Goal: Task Accomplishment & Management: Use online tool/utility

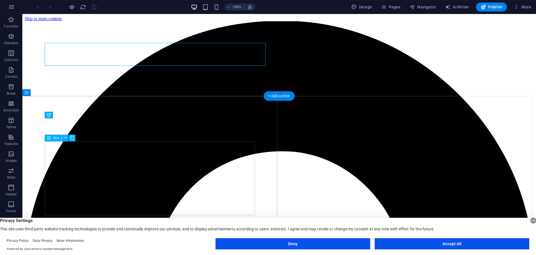
scroll to position [261, 0]
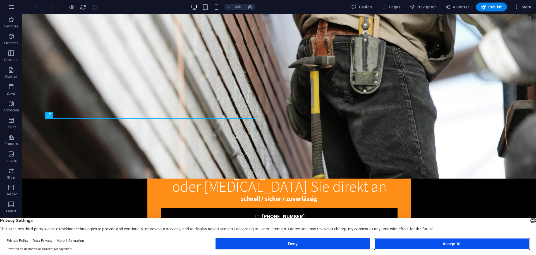
click at [425, 245] on button "Accept All" at bounding box center [452, 243] width 155 height 11
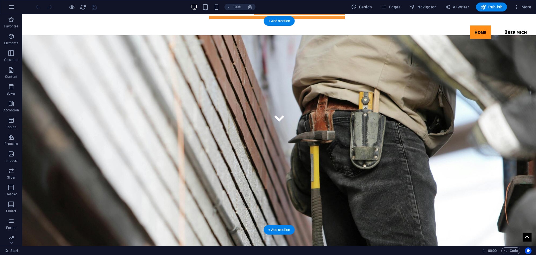
scroll to position [140, 0]
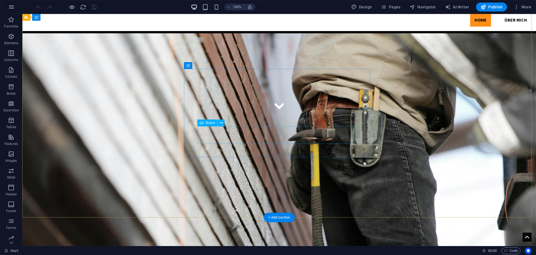
click at [222, 123] on icon at bounding box center [221, 123] width 3 height 6
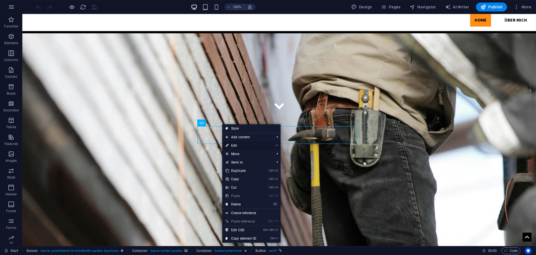
click at [236, 146] on link "⏎ Edit" at bounding box center [240, 145] width 37 height 8
select select "%"
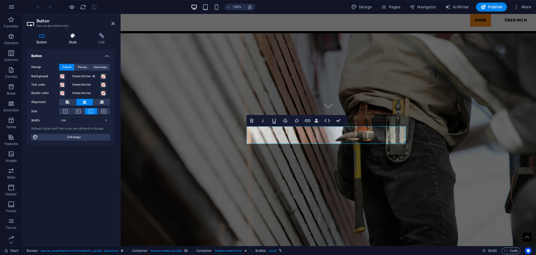
click at [74, 35] on icon at bounding box center [72, 36] width 27 height 6
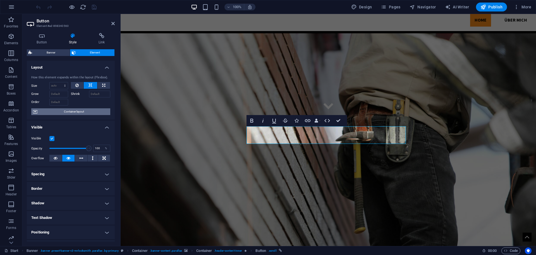
click at [68, 111] on span "Container layout" at bounding box center [74, 111] width 70 height 7
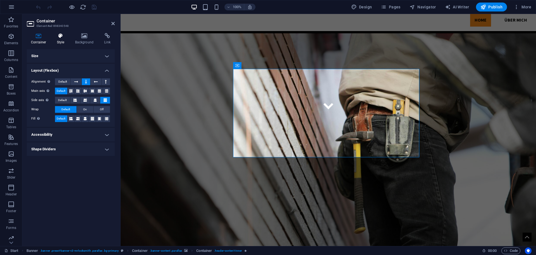
click at [58, 33] on icon at bounding box center [61, 36] width 16 height 6
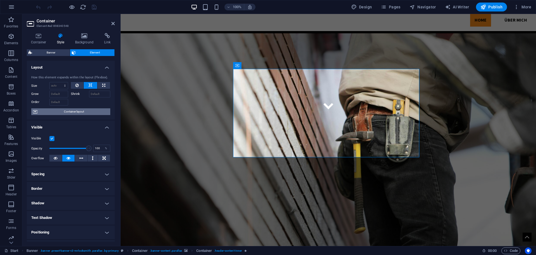
click at [65, 111] on span "Container layout" at bounding box center [74, 111] width 70 height 7
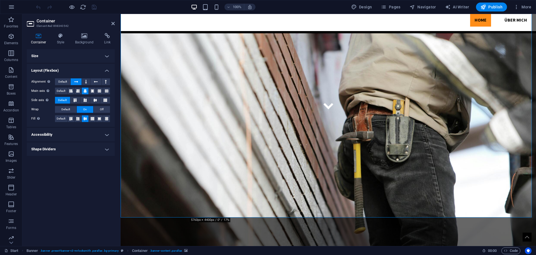
click at [68, 137] on h4 "Accessibility" at bounding box center [71, 134] width 88 height 13
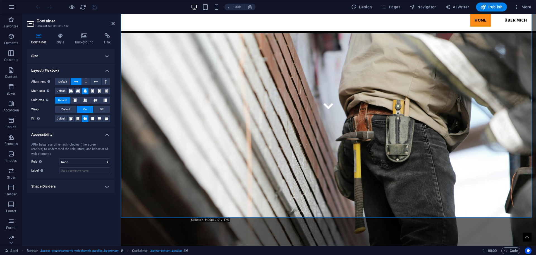
click at [65, 186] on h4 "Shape Dividers" at bounding box center [71, 185] width 88 height 13
click at [68, 196] on select "None Triangle Square Diagonal Polygon 1 Polygon 2 Zigzag Multiple Zigzags Waves…" at bounding box center [84, 197] width 51 height 7
click at [60, 42] on h4 "Style" at bounding box center [62, 39] width 18 height 12
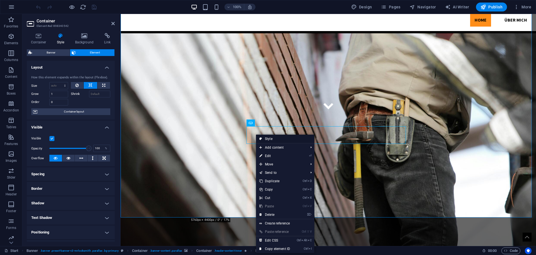
click at [263, 139] on link "Style" at bounding box center [285, 138] width 58 height 8
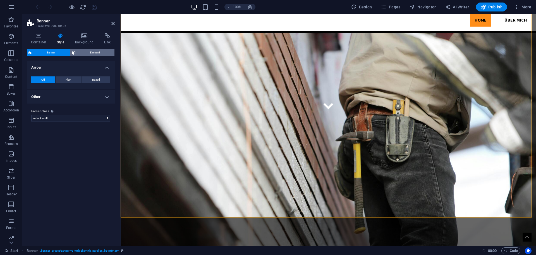
click at [89, 54] on span "Element" at bounding box center [95, 52] width 36 height 7
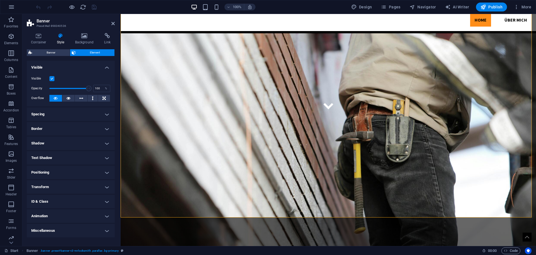
click at [52, 80] on label at bounding box center [51, 78] width 5 height 5
click at [0, 0] on input "Visible" at bounding box center [0, 0] width 0 height 0
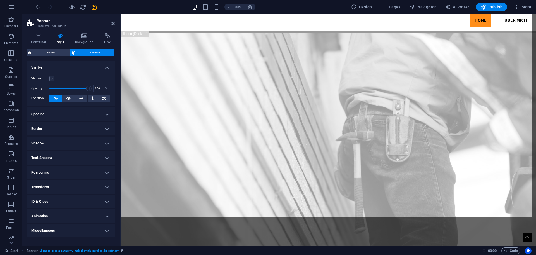
click at [53, 80] on label at bounding box center [51, 78] width 5 height 5
click at [0, 0] on input "Visible" at bounding box center [0, 0] width 0 height 0
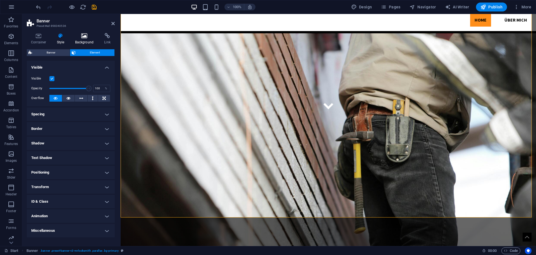
click at [83, 38] on icon at bounding box center [84, 36] width 27 height 6
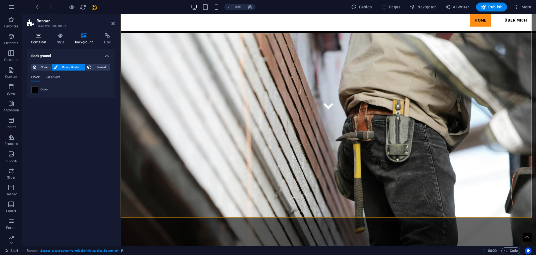
click at [41, 41] on h4 "Container" at bounding box center [40, 39] width 26 height 12
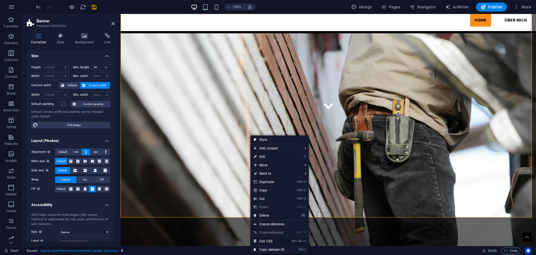
click at [280, 243] on link "Ctrl Alt C Edit CSS" at bounding box center [269, 241] width 37 height 8
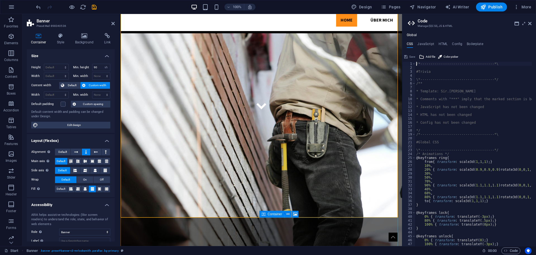
scroll to position [129, 0]
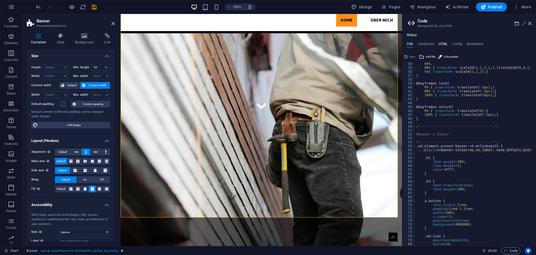
click at [441, 44] on h4 "HTML" at bounding box center [443, 45] width 9 height 6
type textarea "<a href="#main-content" class="wv-link-content button">Skip to main content</a>"
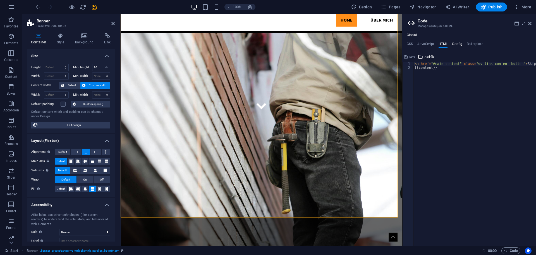
click at [457, 43] on h4 "Config" at bounding box center [457, 45] width 10 height 6
type textarea "$color-background: #ffffff;"
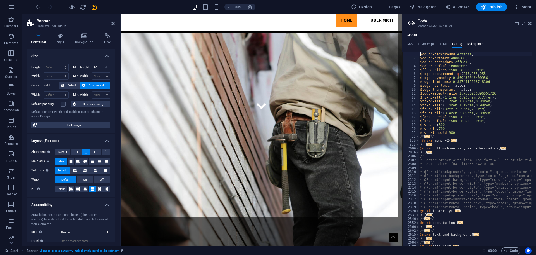
click at [470, 44] on h4 "Boilerplate" at bounding box center [475, 45] width 16 height 6
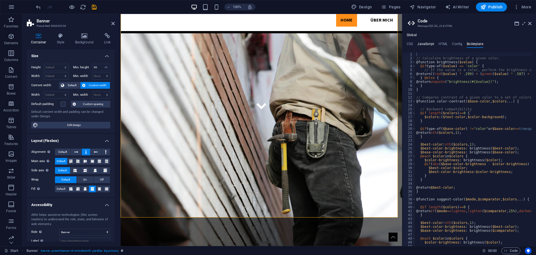
click at [428, 44] on h4 "JavaScript" at bounding box center [426, 45] width 16 height 6
type textarea "/* JS for preset "Menu V2" */"
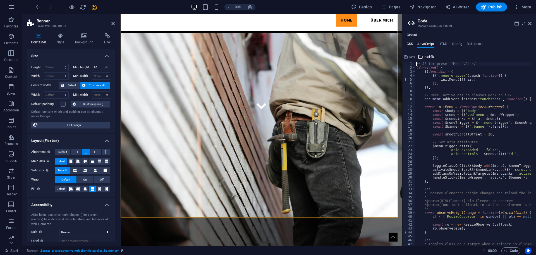
click at [412, 43] on h4 "CSS" at bounding box center [410, 45] width 6 height 6
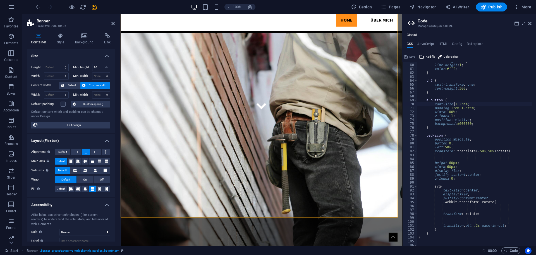
scroll to position [213, 0]
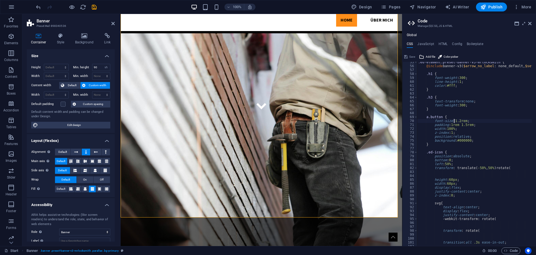
type textarea ".ed-icon {"
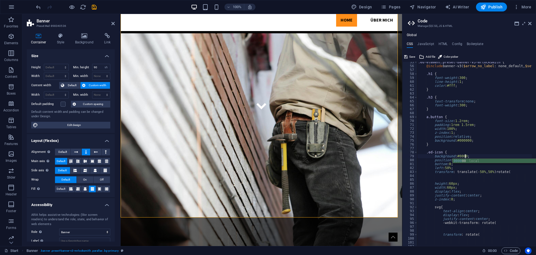
scroll to position [0, 4]
type textarea "background: #000000;"
click at [126, 33] on figure at bounding box center [262, 142] width 282 height 218
click at [92, 8] on icon "save" at bounding box center [94, 7] width 6 height 6
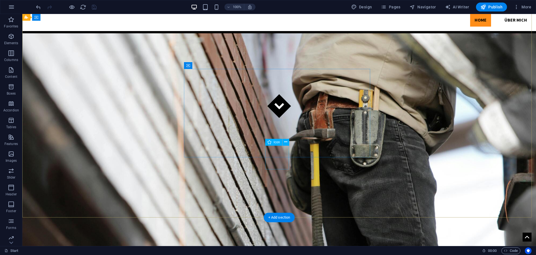
click at [279, 118] on figure at bounding box center [280, 106] width 24 height 24
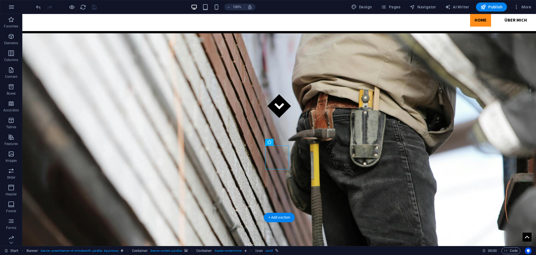
click at [207, 162] on figure at bounding box center [279, 142] width 514 height 218
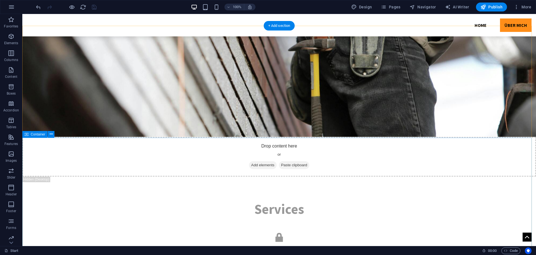
scroll to position [776, 0]
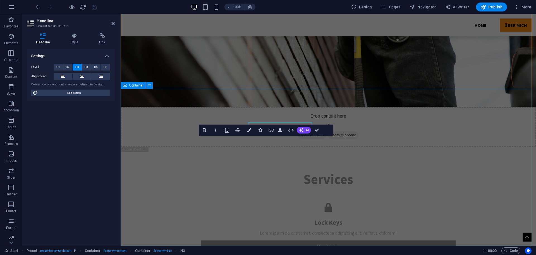
scroll to position [790, 0]
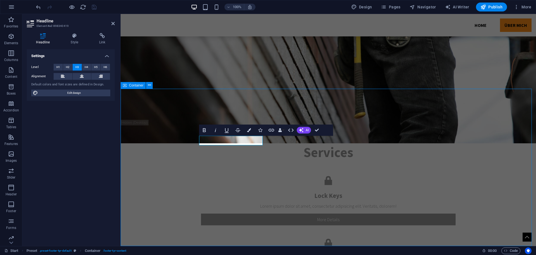
scroll to position [776, 0]
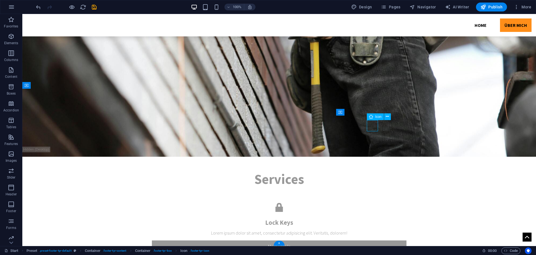
select select "xMidYMid"
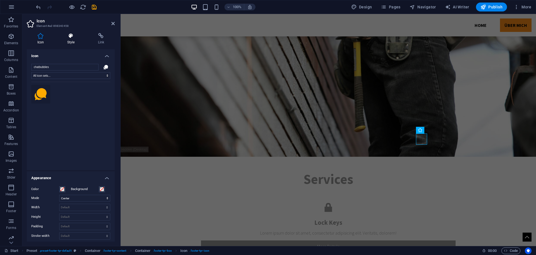
click at [75, 41] on h4 "Style" at bounding box center [72, 39] width 31 height 12
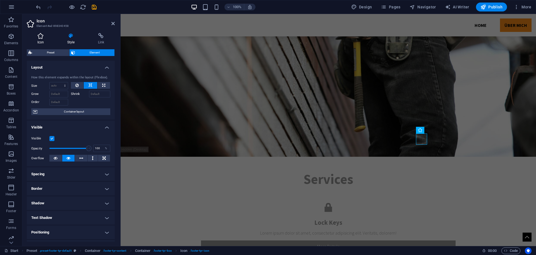
click at [48, 41] on h4 "Icon" at bounding box center [42, 39] width 30 height 12
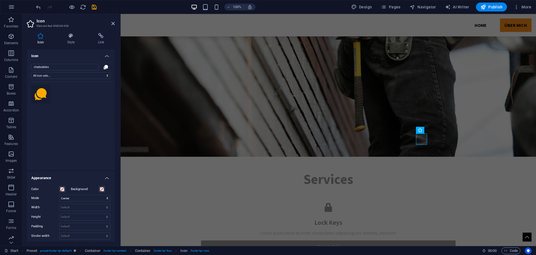
click at [63, 98] on div at bounding box center [70, 122] width 79 height 81
click at [41, 94] on icon at bounding box center [41, 94] width 12 height 12
click at [73, 92] on div at bounding box center [70, 122] width 79 height 81
click at [74, 73] on select "All icon sets... IcoFont Ionicons FontAwesome Brands FontAwesome Duotone FontAw…" at bounding box center [70, 75] width 79 height 7
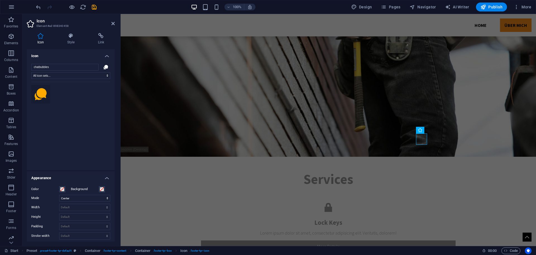
click at [76, 108] on div at bounding box center [70, 122] width 79 height 81
click at [72, 40] on h4 "Style" at bounding box center [72, 39] width 31 height 12
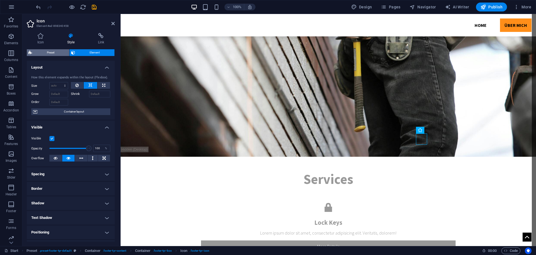
click at [47, 53] on span "Preset" at bounding box center [51, 52] width 34 height 7
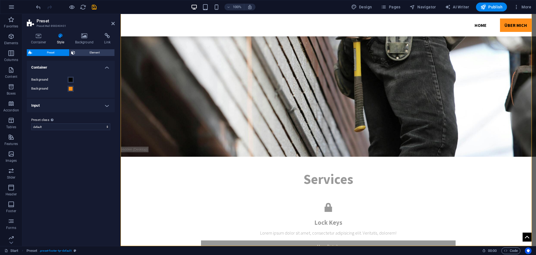
scroll to position [790, 0]
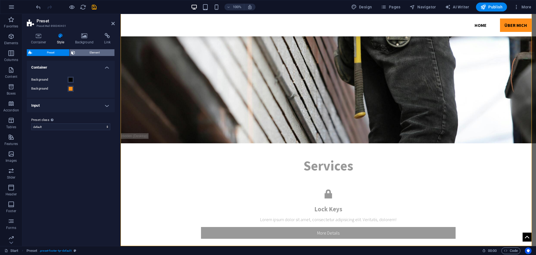
click at [84, 52] on span "Element" at bounding box center [95, 52] width 36 height 7
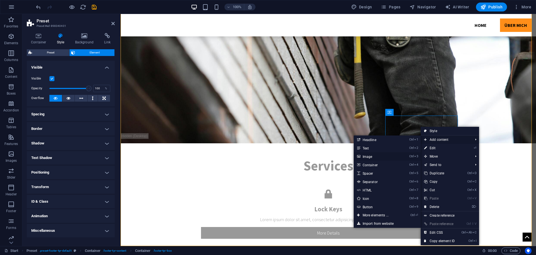
click at [365, 155] on link "Ctrl 3 Image" at bounding box center [377, 156] width 46 height 8
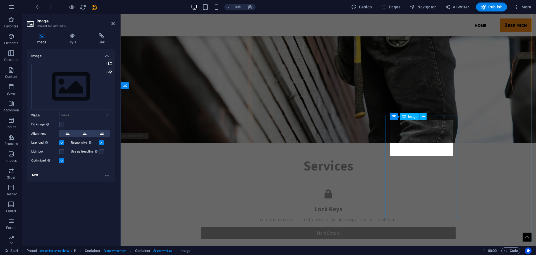
click at [98, 73] on div "Select files from the file manager, stock photos, or upload file(s)" at bounding box center [87, 63] width 36 height 21
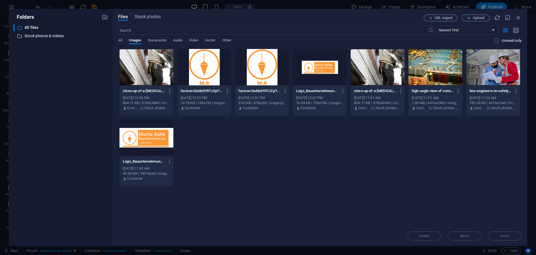
click at [315, 68] on div at bounding box center [320, 67] width 54 height 36
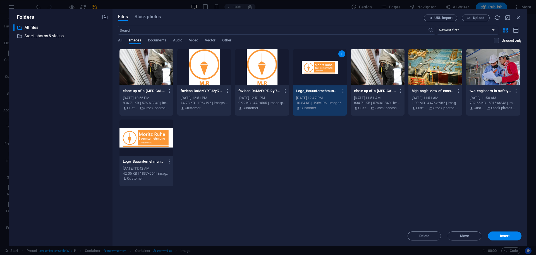
click at [315, 68] on div "1" at bounding box center [320, 67] width 54 height 36
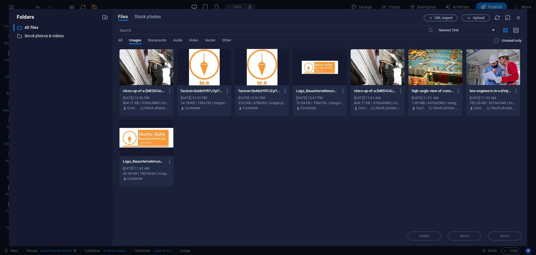
click at [315, 68] on div at bounding box center [320, 67] width 54 height 36
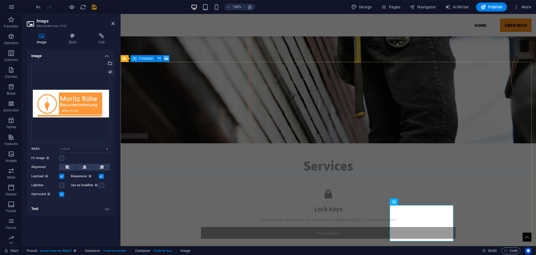
scroll to position [705, 0]
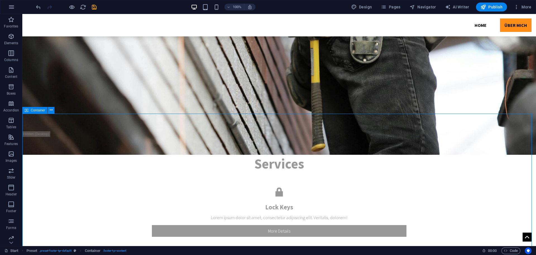
scroll to position [779, 0]
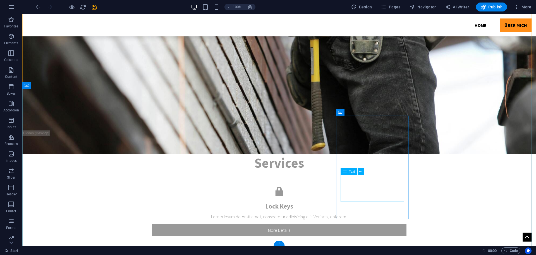
scroll to position [776, 0]
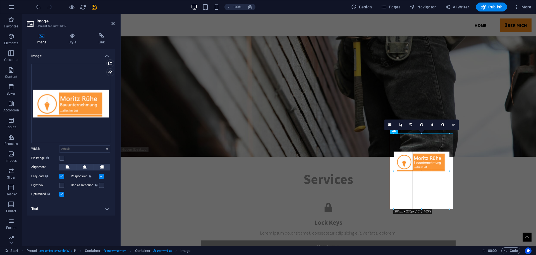
drag, startPoint x: 422, startPoint y: 188, endPoint x: 433, endPoint y: 207, distance: 22.3
click at [433, 208] on div at bounding box center [422, 209] width 56 height 2
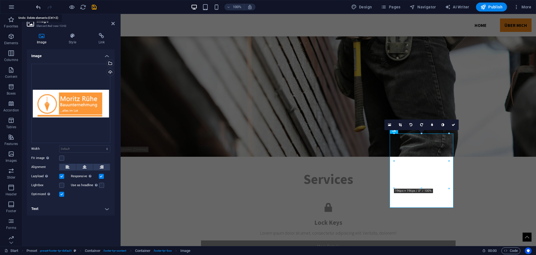
click at [37, 6] on icon "undo" at bounding box center [38, 7] width 6 height 6
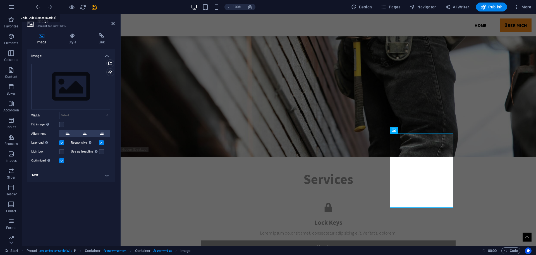
click at [39, 6] on icon "undo" at bounding box center [38, 7] width 6 height 6
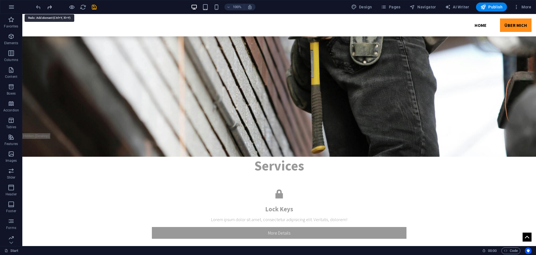
click at [48, 7] on icon "redo" at bounding box center [49, 7] width 6 height 6
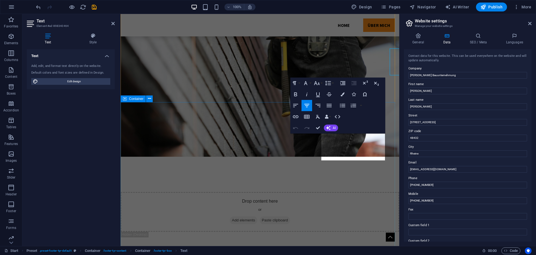
scroll to position [861, 0]
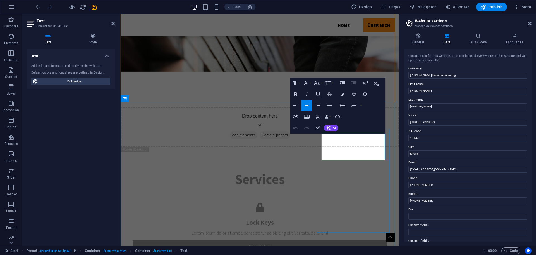
drag, startPoint x: 336, startPoint y: 138, endPoint x: 351, endPoint y: 140, distance: 15.8
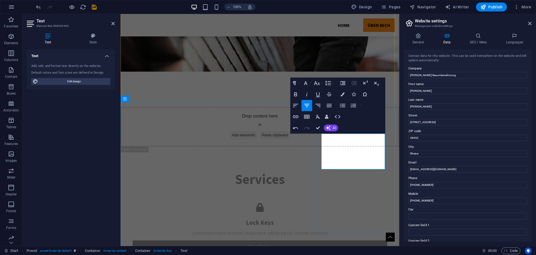
drag, startPoint x: 355, startPoint y: 139, endPoint x: 362, endPoint y: 191, distance: 53.0
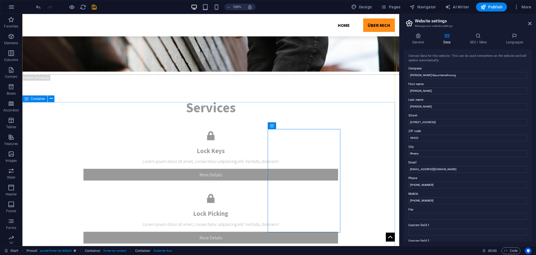
scroll to position [790, 0]
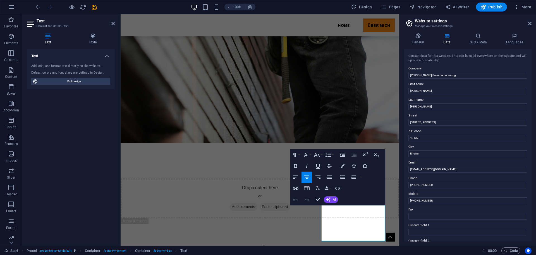
click at [94, 109] on div "Text Add, edit, and format text directly on the website. Default colors and fon…" at bounding box center [71, 145] width 88 height 192
click at [39, 8] on icon "undo" at bounding box center [38, 7] width 6 height 6
click at [39, 7] on icon "undo" at bounding box center [38, 7] width 6 height 6
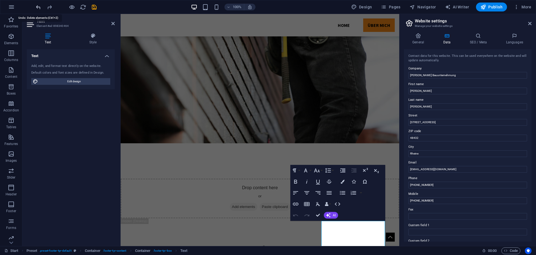
click at [39, 7] on icon "undo" at bounding box center [38, 7] width 6 height 6
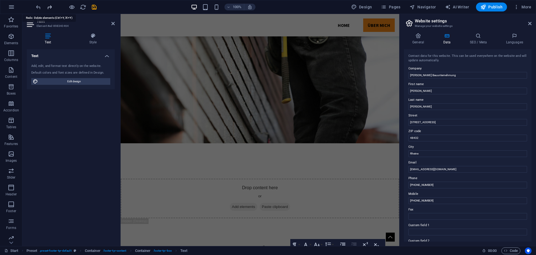
click at [50, 8] on icon "redo" at bounding box center [49, 7] width 6 height 6
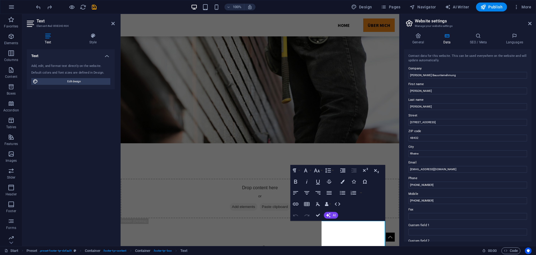
click at [54, 114] on div "Text Add, edit, and format text directly on the website. Default colors and fon…" at bounding box center [71, 145] width 88 height 192
click at [529, 23] on icon at bounding box center [530, 23] width 3 height 4
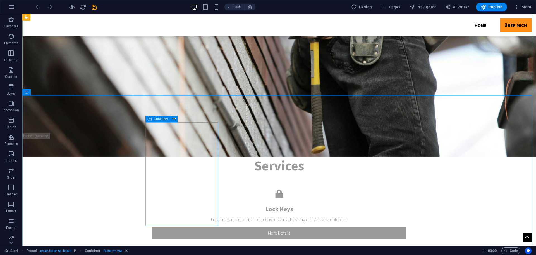
scroll to position [749, 0]
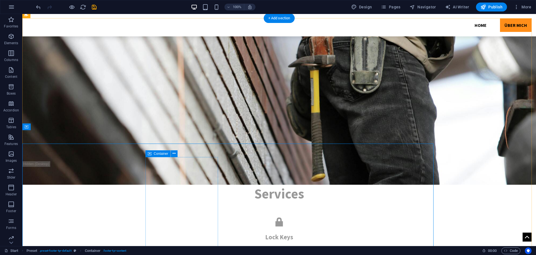
scroll to position [735, 0]
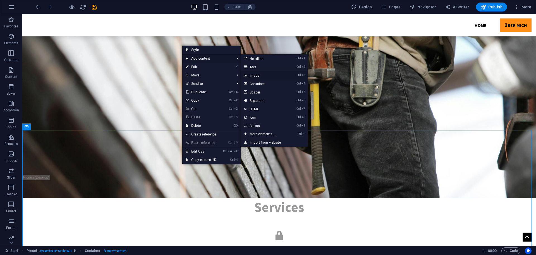
click at [259, 74] on link "Ctrl 3 Image" at bounding box center [264, 75] width 46 height 8
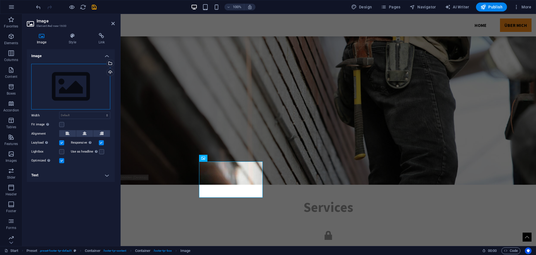
click at [92, 87] on div "Drag files here, click to choose files or select files from Files or our free s…" at bounding box center [70, 87] width 79 height 46
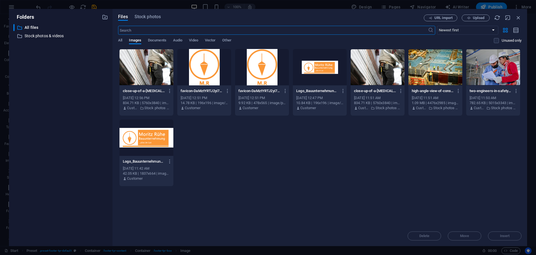
scroll to position [833, 0]
click at [155, 137] on div at bounding box center [147, 137] width 54 height 36
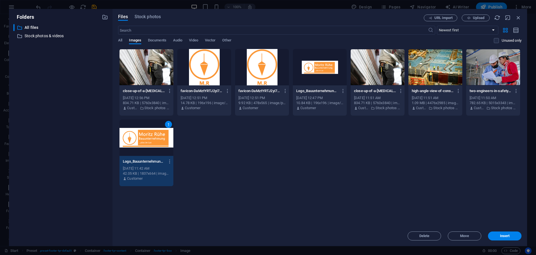
click at [155, 137] on div "1" at bounding box center [147, 137] width 54 height 36
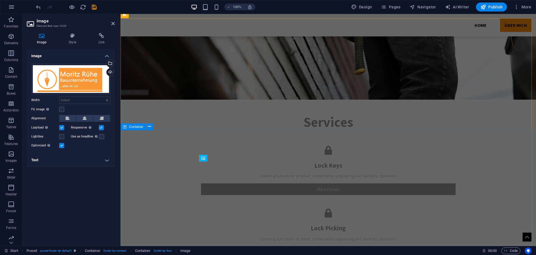
scroll to position [749, 0]
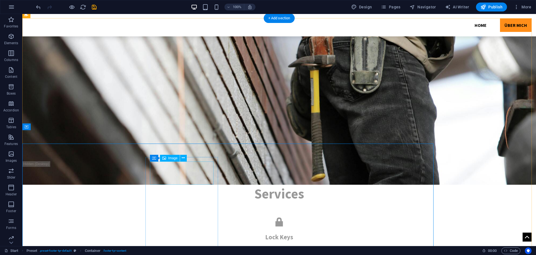
scroll to position [735, 0]
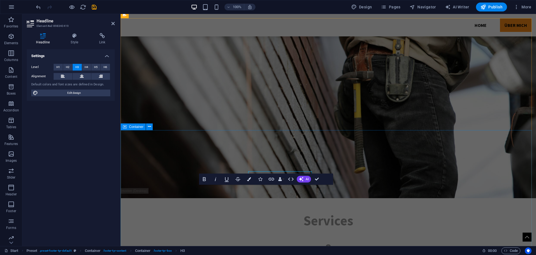
scroll to position [749, 0]
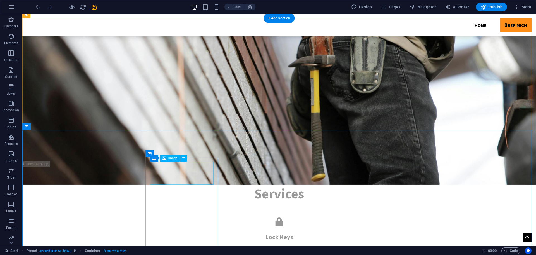
scroll to position [735, 0]
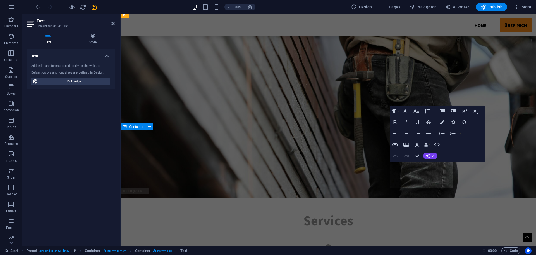
scroll to position [749, 0]
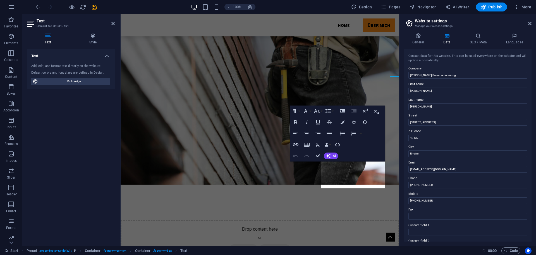
scroll to position [833, 0]
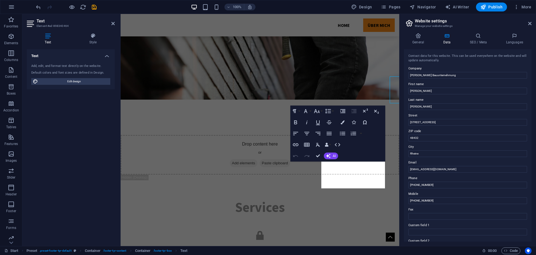
click at [424, 164] on label "Email" at bounding box center [468, 162] width 119 height 7
click at [424, 166] on input "[EMAIL_ADDRESS][DOMAIN_NAME]" at bounding box center [468, 169] width 119 height 7
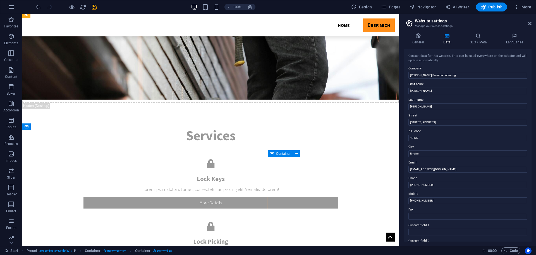
scroll to position [762, 0]
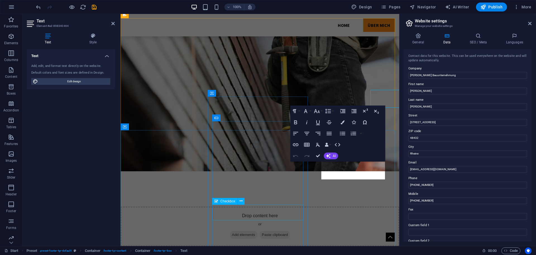
scroll to position [833, 0]
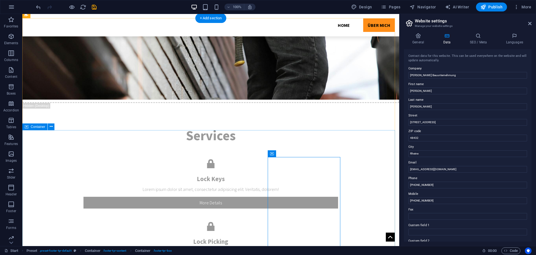
scroll to position [762, 0]
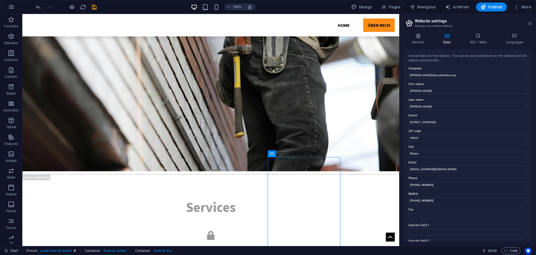
click at [529, 23] on icon at bounding box center [530, 23] width 3 height 4
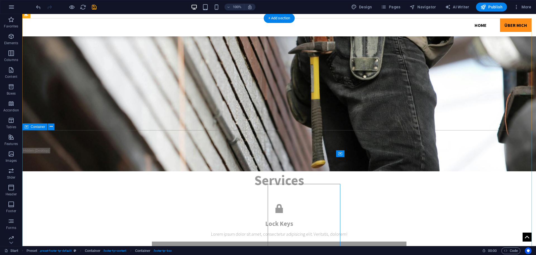
scroll to position [735, 0]
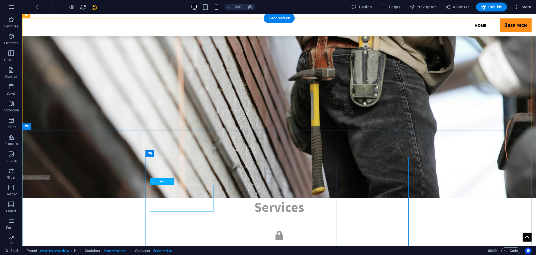
drag, startPoint x: 201, startPoint y: 189, endPoint x: 372, endPoint y: 198, distance: 171.3
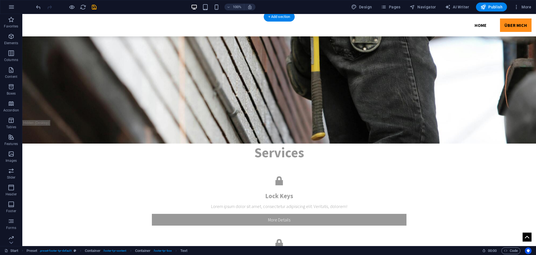
scroll to position [797, 0]
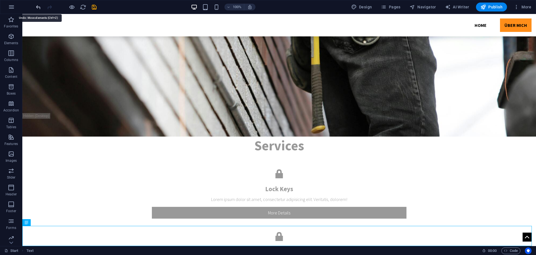
click at [39, 7] on icon "undo" at bounding box center [38, 7] width 6 height 6
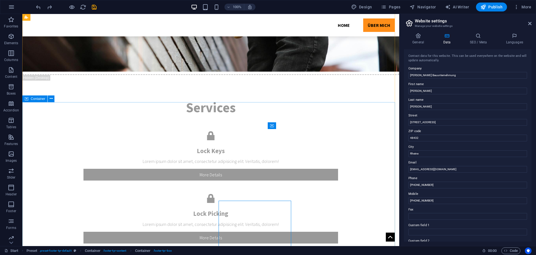
scroll to position [790, 0]
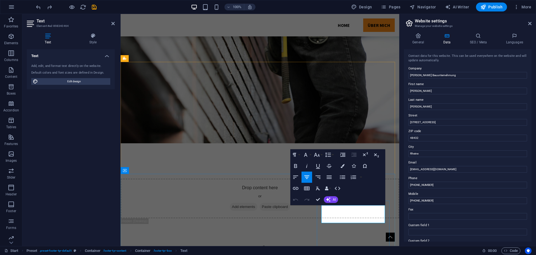
drag, startPoint x: 380, startPoint y: 217, endPoint x: 329, endPoint y: 209, distance: 51.5
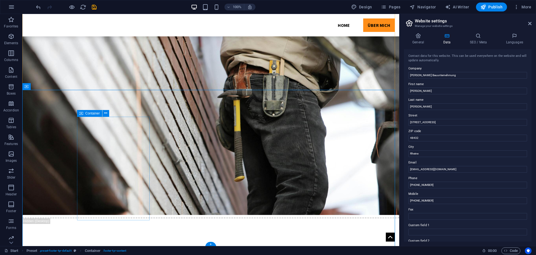
scroll to position [802, 0]
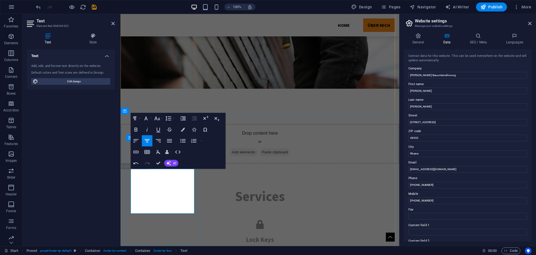
scroll to position [858, 0]
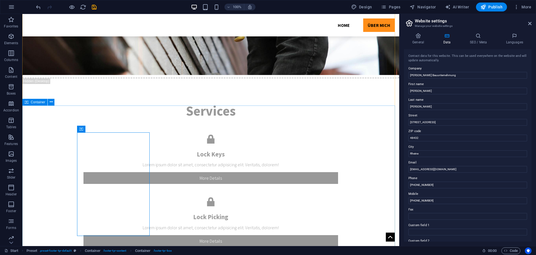
scroll to position [786, 0]
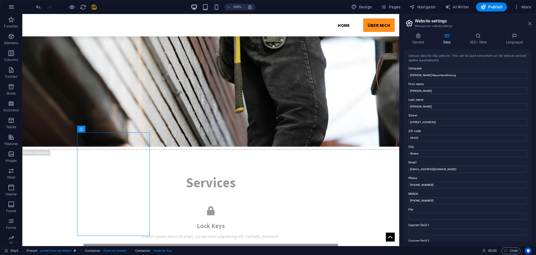
click at [531, 23] on icon at bounding box center [530, 23] width 3 height 4
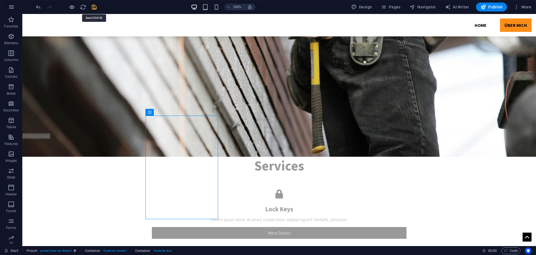
click at [92, 6] on icon "save" at bounding box center [94, 7] width 6 height 6
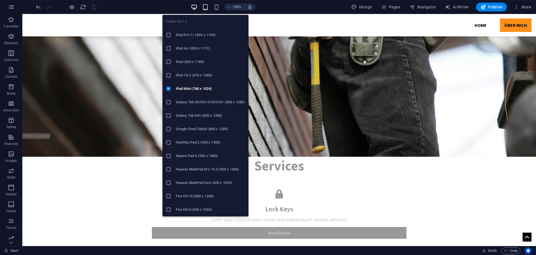
click at [206, 8] on icon "button" at bounding box center [205, 7] width 6 height 6
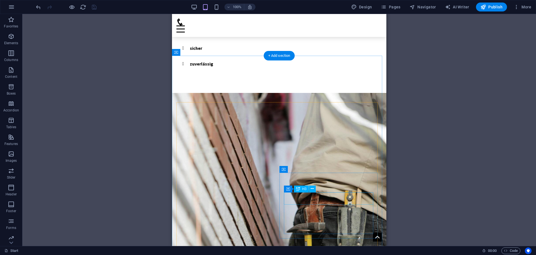
scroll to position [0, 0]
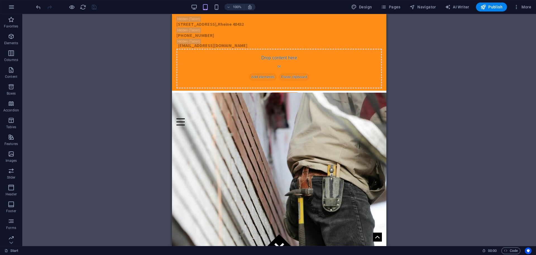
click at [282, 91] on div at bounding box center [279, 99] width 215 height 16
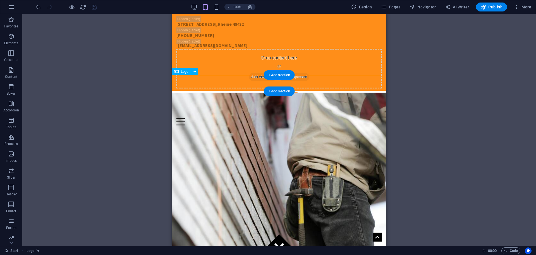
click at [289, 91] on div at bounding box center [279, 99] width 215 height 16
select select "px"
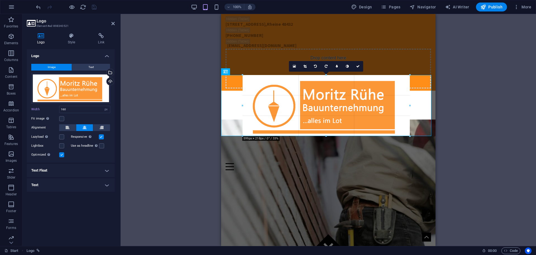
drag, startPoint x: 349, startPoint y: 91, endPoint x: 416, endPoint y: 137, distance: 81.4
type input "599"
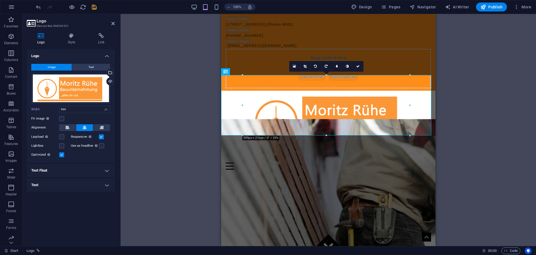
click at [465, 92] on div "Drag here to replace the existing content. Press “Ctrl” if you want to create a…" at bounding box center [329, 130] width 416 height 232
drag, startPoint x: 93, startPoint y: 8, endPoint x: 111, endPoint y: 53, distance: 49.0
click at [93, 8] on icon "save" at bounding box center [94, 7] width 6 height 6
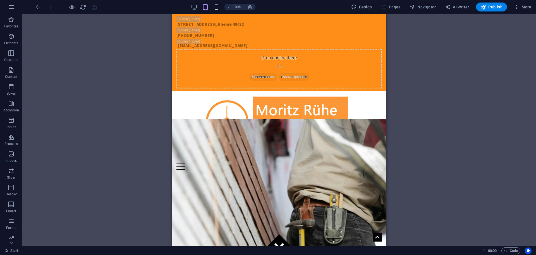
click at [217, 5] on icon "button" at bounding box center [216, 7] width 6 height 6
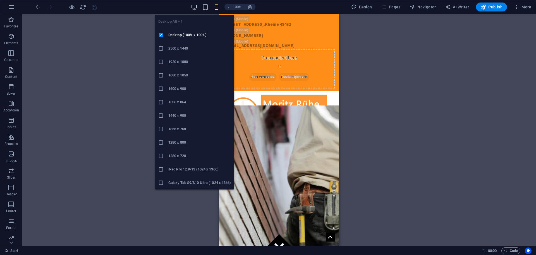
click at [195, 6] on icon "button" at bounding box center [194, 7] width 6 height 6
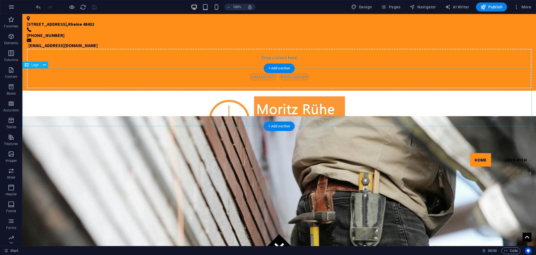
click at [117, 105] on div at bounding box center [279, 120] width 514 height 58
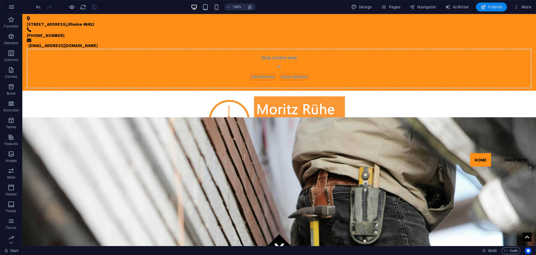
click at [486, 7] on icon "button" at bounding box center [484, 7] width 6 height 6
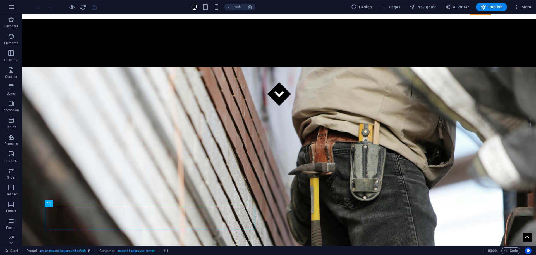
scroll to position [149, 0]
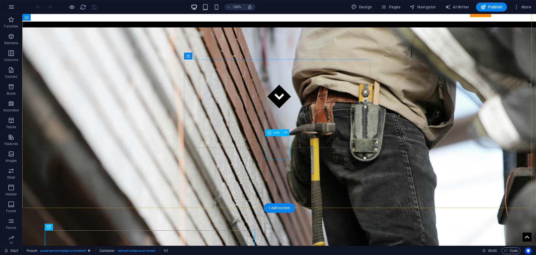
click at [277, 108] on figure at bounding box center [280, 97] width 24 height 24
select select "xMidYMid"
select select "px"
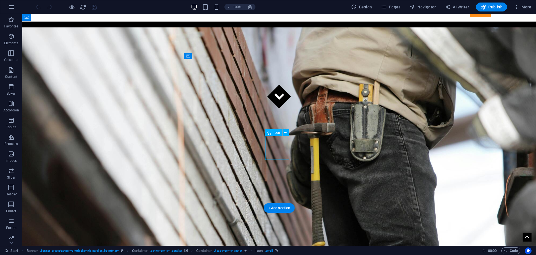
select select "px"
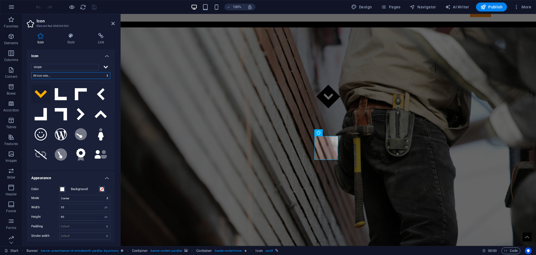
click at [79, 75] on select "All icon sets... IcoFont Ionicons FontAwesome Brands FontAwesome Duotone FontAw…" at bounding box center [70, 75] width 79 height 7
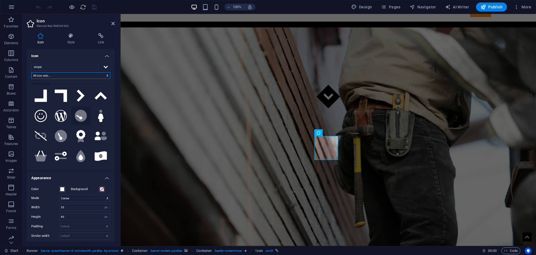
scroll to position [56, 0]
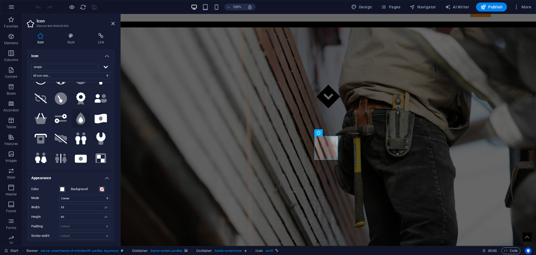
click at [80, 117] on icon at bounding box center [81, 120] width 4 height 6
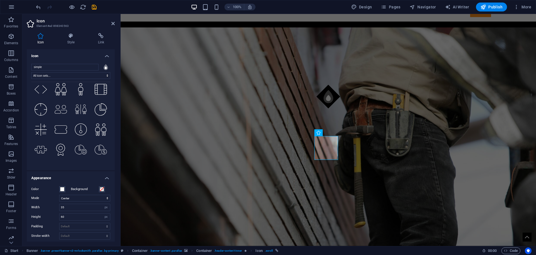
scroll to position [1062, 0]
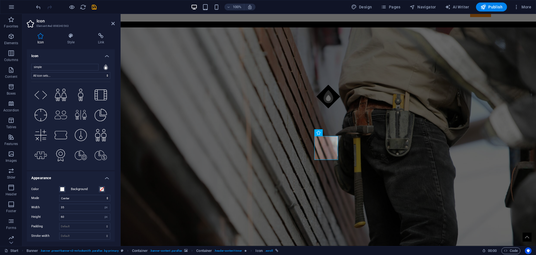
click at [82, 169] on icon at bounding box center [81, 175] width 12 height 12
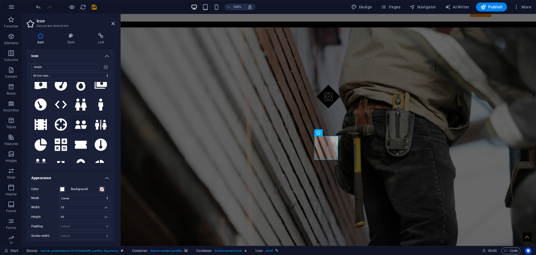
scroll to position [1257, 0]
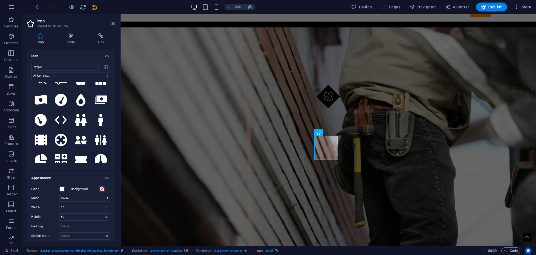
click at [98, 154] on icon at bounding box center [101, 160] width 12 height 12
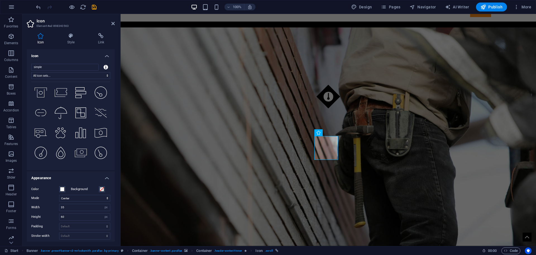
scroll to position [1872, 0]
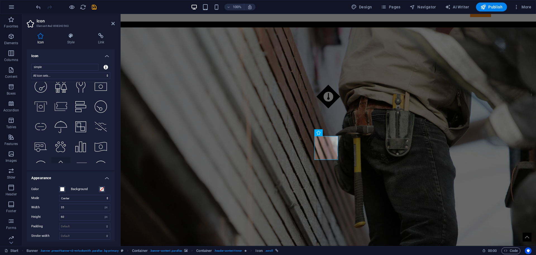
click at [62, 160] on icon at bounding box center [60, 166] width 9 height 12
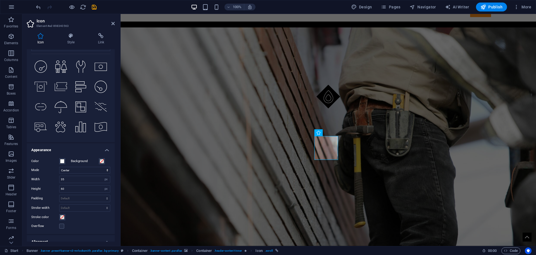
scroll to position [0, 0]
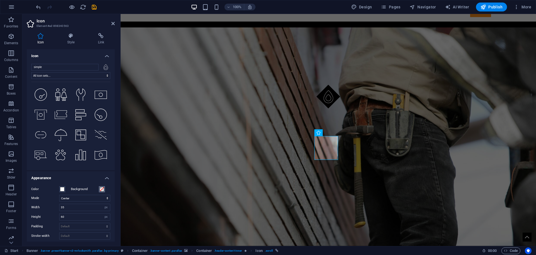
click at [100, 189] on span at bounding box center [102, 189] width 4 height 4
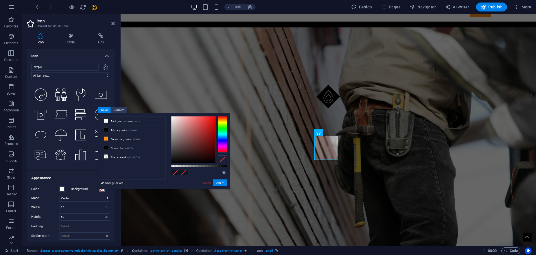
click at [100, 189] on span at bounding box center [102, 189] width 4 height 4
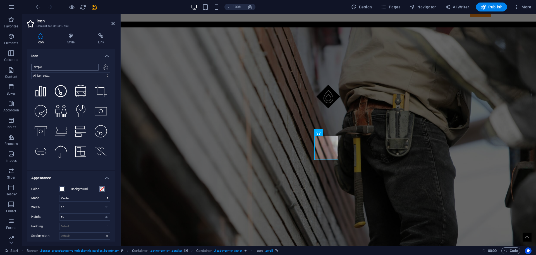
scroll to position [1836, 0]
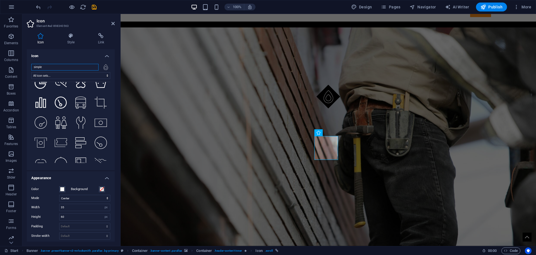
click at [63, 66] on input "simple" at bounding box center [64, 67] width 67 height 7
click at [69, 77] on select "All icon sets... IcoFont Ionicons FontAwesome Brands FontAwesome Duotone FontAw…" at bounding box center [70, 75] width 79 height 7
click at [31, 72] on select "All icon sets... IcoFont Ionicons FontAwesome Brands FontAwesome Duotone FontAw…" at bounding box center [70, 75] width 79 height 7
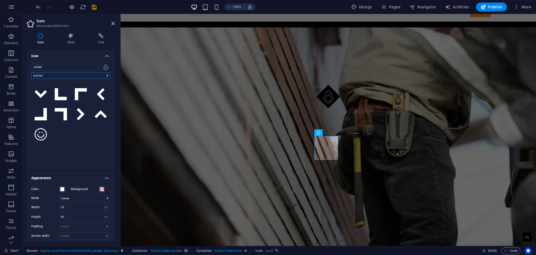
click at [70, 75] on select "All icon sets... IcoFont Ionicons FontAwesome Brands FontAwesome Duotone FontAw…" at bounding box center [70, 75] width 79 height 7
click at [31, 72] on select "All icon sets... IcoFont Ionicons FontAwesome Brands FontAwesome Duotone FontAw…" at bounding box center [70, 75] width 79 height 7
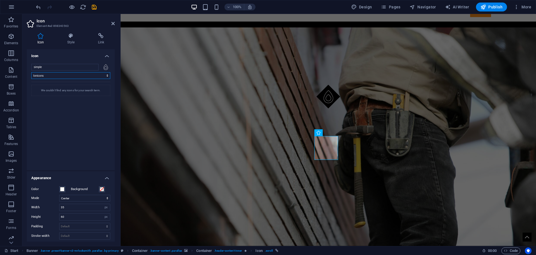
click at [73, 77] on select "All icon sets... IcoFont Ionicons FontAwesome Brands FontAwesome Duotone FontAw…" at bounding box center [70, 75] width 79 height 7
click at [31, 72] on select "All icon sets... IcoFont Ionicons FontAwesome Brands FontAwesome Duotone FontAw…" at bounding box center [70, 75] width 79 height 7
click at [71, 77] on select "All icon sets... IcoFont Ionicons FontAwesome Brands FontAwesome Duotone FontAw…" at bounding box center [70, 75] width 79 height 7
click at [31, 72] on select "All icon sets... IcoFont Ionicons FontAwesome Brands FontAwesome Duotone FontAw…" at bounding box center [70, 75] width 79 height 7
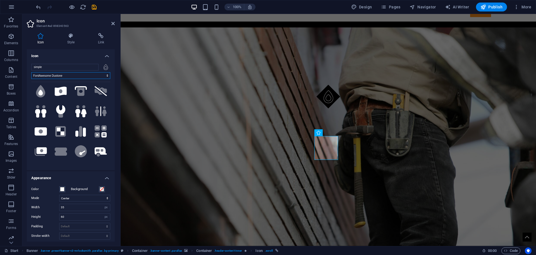
click at [71, 76] on select "All icon sets... IcoFont Ionicons FontAwesome Brands FontAwesome Duotone FontAw…" at bounding box center [70, 75] width 79 height 7
click at [31, 72] on select "All icon sets... IcoFont Ionicons FontAwesome Brands FontAwesome Duotone FontAw…" at bounding box center [70, 75] width 79 height 7
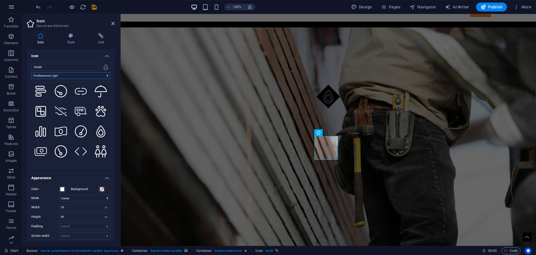
click at [75, 73] on select "All icon sets... IcoFont Ionicons FontAwesome Brands FontAwesome Duotone FontAw…" at bounding box center [70, 75] width 79 height 7
click at [31, 72] on select "All icon sets... IcoFont Ionicons FontAwesome Brands FontAwesome Duotone FontAw…" at bounding box center [70, 75] width 79 height 7
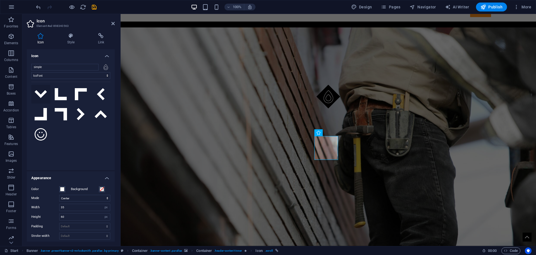
click at [41, 94] on icon at bounding box center [41, 94] width 12 height 8
click at [61, 97] on icon at bounding box center [61, 94] width 12 height 12
click at [58, 75] on select "All icon sets... IcoFont Ionicons FontAwesome Brands FontAwesome Duotone FontAw…" at bounding box center [70, 75] width 79 height 7
select select "font-awesome-regular"
click at [31, 72] on select "All icon sets... IcoFont Ionicons FontAwesome Brands FontAwesome Duotone FontAw…" at bounding box center [70, 75] width 79 height 7
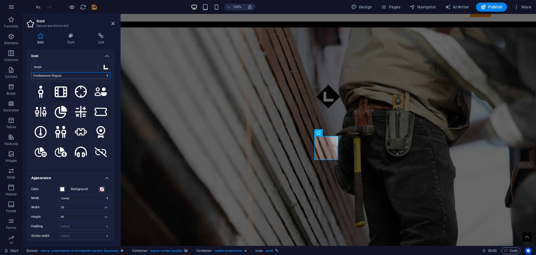
scroll to position [140, 0]
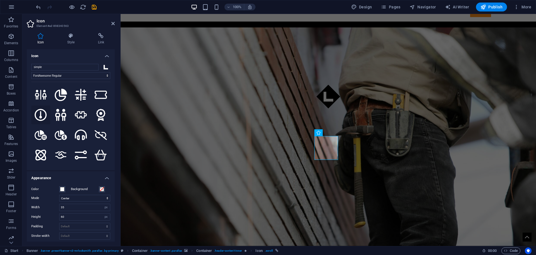
click at [44, 109] on icon at bounding box center [41, 115] width 12 height 12
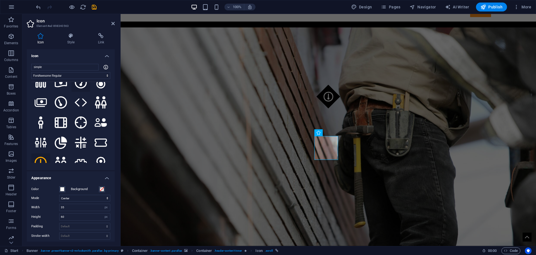
scroll to position [0, 0]
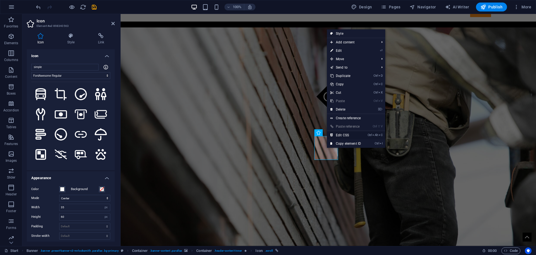
click at [343, 136] on link "Ctrl Alt C Edit CSS" at bounding box center [345, 135] width 37 height 8
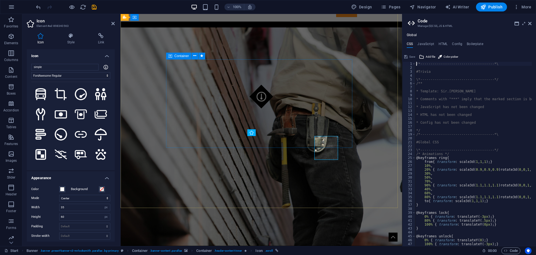
scroll to position [219, 0]
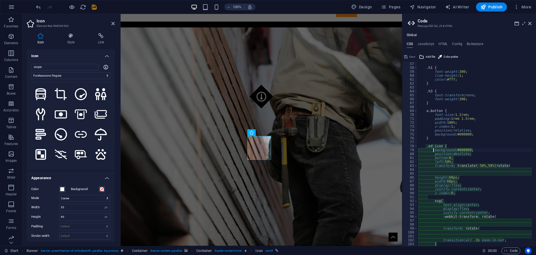
type textarea "left: 50%;"
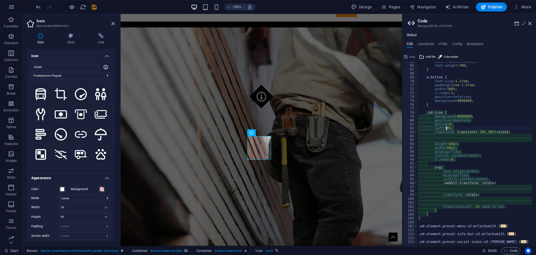
scroll to position [270, 0]
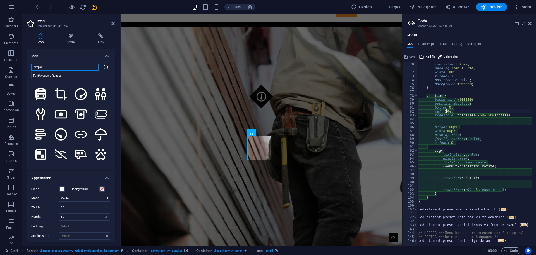
click at [77, 67] on input "simple" at bounding box center [64, 67] width 67 height 7
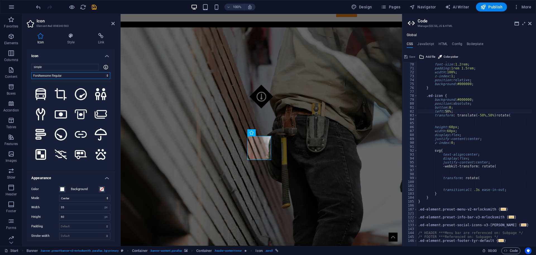
click at [90, 77] on select "All icon sets... IcoFont Ionicons FontAwesome Brands FontAwesome Duotone FontAw…" at bounding box center [70, 75] width 79 height 7
select select
click at [31, 72] on select "All icon sets... IcoFont Ionicons FontAwesome Brands FontAwesome Duotone FontAw…" at bounding box center [70, 75] width 79 height 7
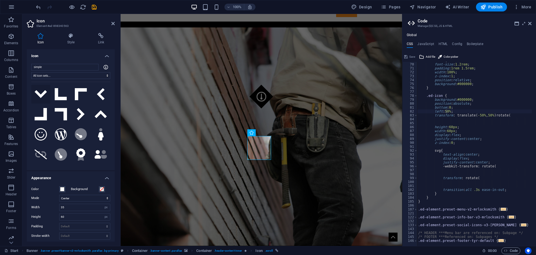
click at [40, 91] on icon at bounding box center [41, 94] width 12 height 8
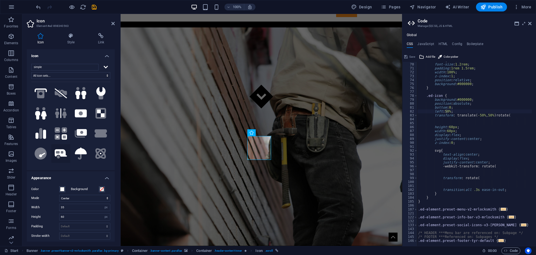
scroll to position [56, 0]
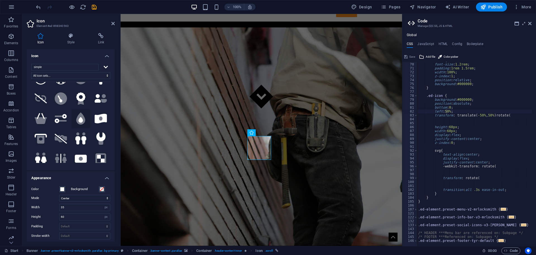
click at [79, 114] on icon at bounding box center [80, 118] width 9 height 12
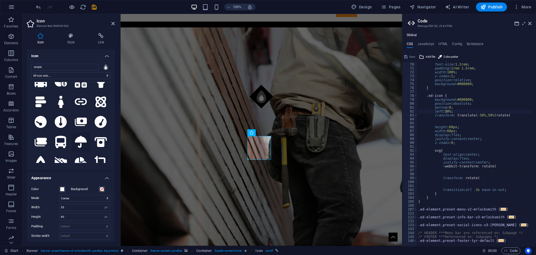
scroll to position [307, 0]
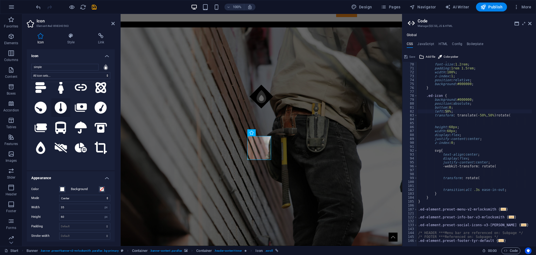
click at [58, 101] on icon at bounding box center [61, 107] width 12 height 12
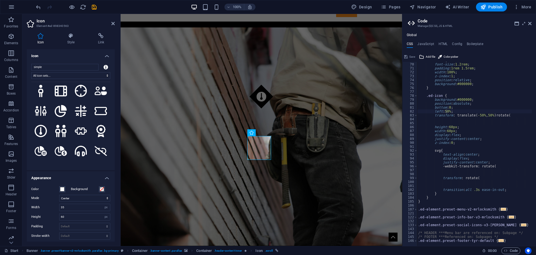
scroll to position [615, 0]
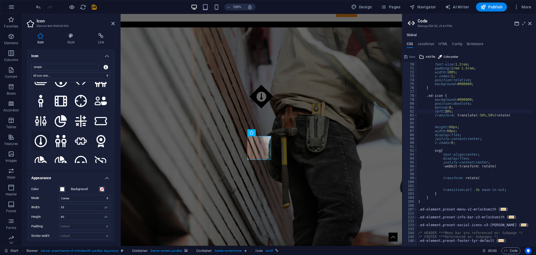
click at [41, 135] on icon at bounding box center [41, 141] width 12 height 12
click at [97, 7] on icon "save" at bounding box center [94, 7] width 6 height 6
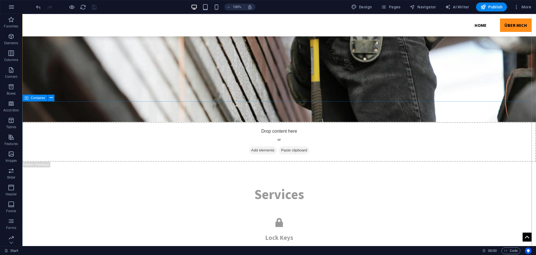
scroll to position [764, 0]
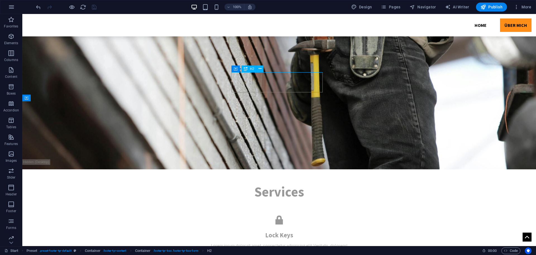
scroll to position [756, 0]
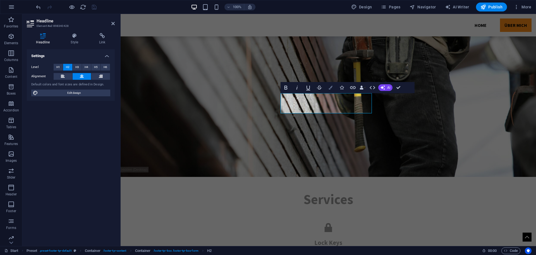
click at [331, 87] on icon "button" at bounding box center [331, 87] width 4 height 4
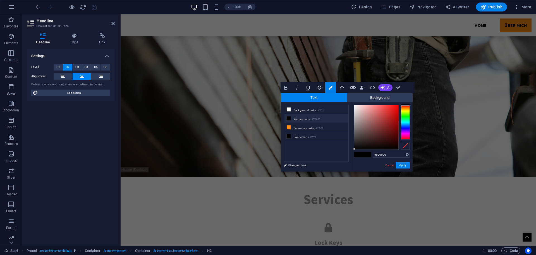
click at [307, 99] on span "Text" at bounding box center [314, 97] width 66 height 9
click at [298, 136] on li "Font color #000000" at bounding box center [316, 136] width 64 height 9
drag, startPoint x: 365, startPoint y: 121, endPoint x: 336, endPoint y: 96, distance: 38.4
click at [336, 96] on div "Text Background less Background color #ffffff Primary color #000000 Secondary c…" at bounding box center [347, 132] width 132 height 78
type input "#000000"
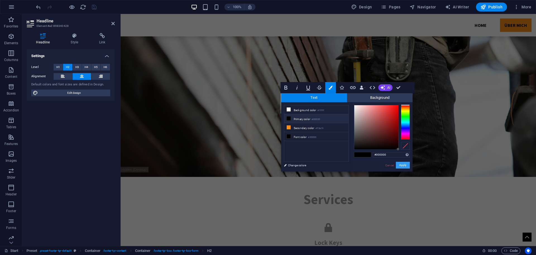
click at [401, 163] on button "Apply" at bounding box center [403, 164] width 14 height 7
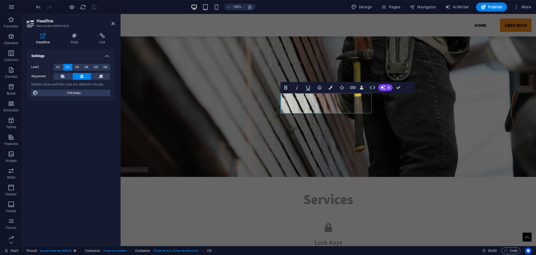
click at [324, 121] on div "H1 Preset Preset Container Text Icon Banner Banner Container Container H3 Prese…" at bounding box center [329, 130] width 416 height 232
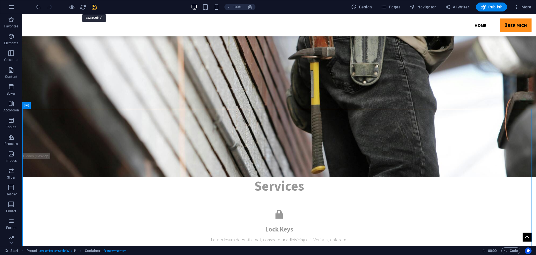
click at [95, 6] on icon "save" at bounding box center [94, 7] width 6 height 6
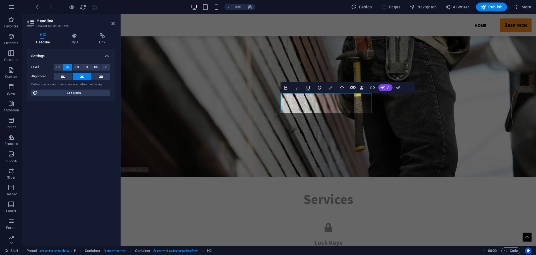
click at [331, 89] on icon "button" at bounding box center [331, 87] width 4 height 4
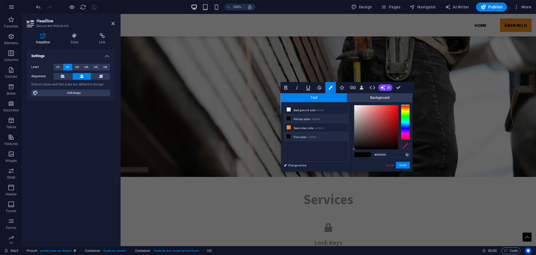
click at [306, 136] on li "Font color #000000" at bounding box center [316, 136] width 64 height 9
drag, startPoint x: 370, startPoint y: 134, endPoint x: 351, endPoint y: 103, distance: 36.2
click at [351, 103] on div "#ffffff Supported formats #0852ed rgb(8, 82, 237) rgba(8, 82, 237, 90%) hsv(221…" at bounding box center [382, 177] width 62 height 150
click at [353, 103] on div "#ffffff Supported formats #0852ed rgb(8, 82, 237) rgba(8, 82, 237, 90%) hsv(221…" at bounding box center [382, 177] width 62 height 150
type input "#ffffff"
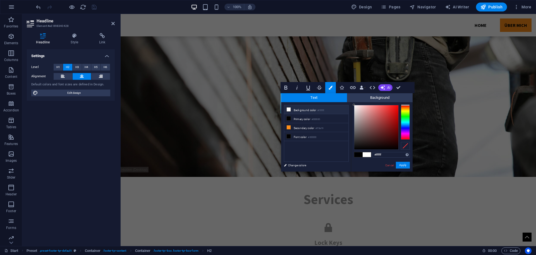
click at [354, 104] on div at bounding box center [354, 105] width 2 height 2
click at [402, 165] on button "Apply" at bounding box center [403, 164] width 14 height 7
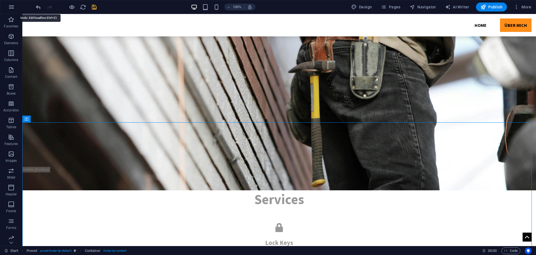
click at [36, 7] on icon "undo" at bounding box center [38, 7] width 6 height 6
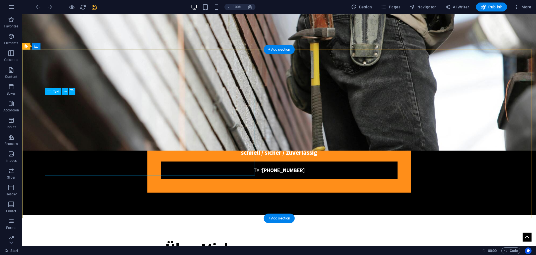
scroll to position [307, 0]
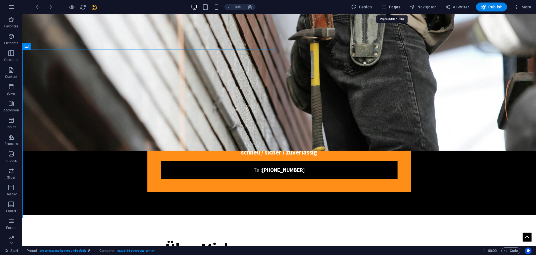
click at [394, 8] on span "Pages" at bounding box center [391, 7] width 20 height 6
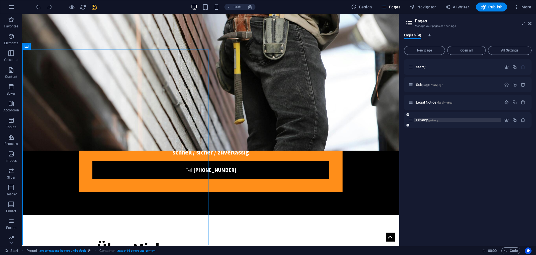
click at [426, 118] on span "Privacy /privacy" at bounding box center [427, 120] width 22 height 4
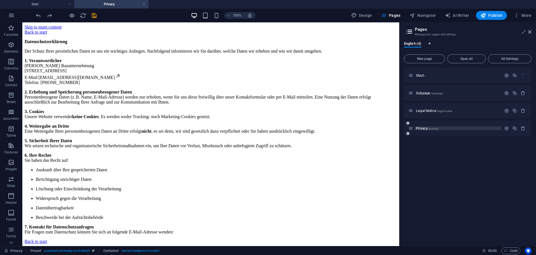
scroll to position [0, 0]
click at [434, 111] on span "Legal Notice /legal-notice" at bounding box center [434, 110] width 36 height 4
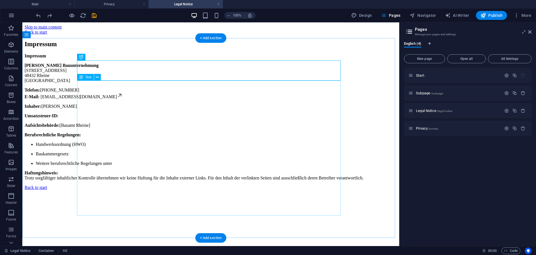
click at [121, 137] on div "Impressum Moritz Rühe Bauunternehmung Perlpilzweg 6 48432 Rheine Deutschland Te…" at bounding box center [211, 116] width 373 height 127
click at [118, 138] on div "Impressum Moritz Rühe Bauunternehmung Perlpilzweg 6 48432 Rheine Deutschland Te…" at bounding box center [211, 116] width 373 height 127
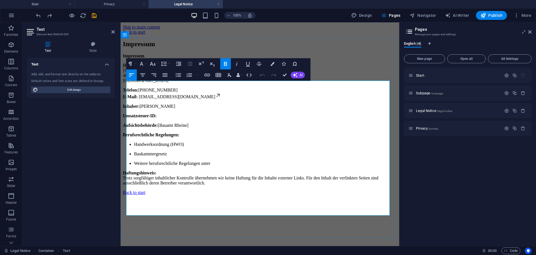
click at [173, 118] on p "Umsatzsteuer-ID:" at bounding box center [260, 115] width 274 height 5
drag, startPoint x: 451, startPoint y: 182, endPoint x: 446, endPoint y: 181, distance: 4.8
click at [451, 182] on div "Start / Subpage /subpage Legal Notice /legal-notice Privacy /privacy" at bounding box center [468, 155] width 128 height 174
click at [192, 118] on p "Umsatzsteuer-ID:" at bounding box center [260, 115] width 274 height 5
click at [201, 128] on p "Aufsichtsbehörde: [Bauamt Rheine]" at bounding box center [260, 125] width 274 height 5
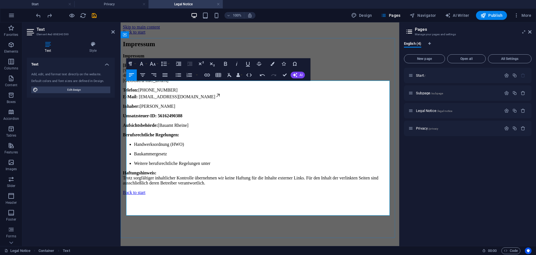
click at [188, 128] on p "Aufsichtsbehörde: [Bauamt Rheine]" at bounding box center [260, 125] width 274 height 5
click at [199, 128] on p "Aufsichtsbehörde: [Bauamt Rheine]" at bounding box center [260, 125] width 274 height 5
click at [179, 156] on li "Baukammergesetz" at bounding box center [265, 153] width 263 height 5
click at [185, 147] on p "Handwerksordnung (HWO)" at bounding box center [265, 144] width 263 height 5
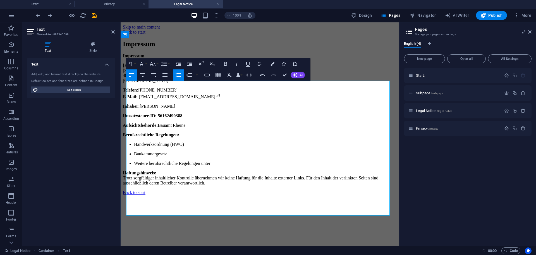
click at [178, 156] on p "Baukammergesetz" at bounding box center [265, 153] width 263 height 5
click at [188, 147] on p "Handwerksordnung (HWO)" at bounding box center [265, 144] width 263 height 5
click at [162, 147] on p "Handwerksordnung (HWO)" at bounding box center [265, 144] width 263 height 5
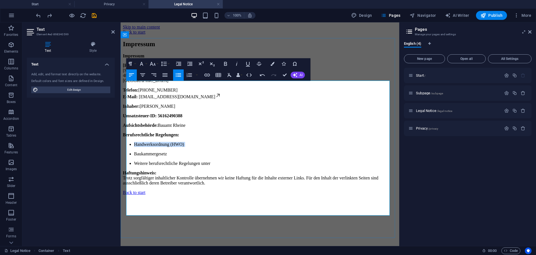
copy p "Handwerksordnung (HWO)"
click at [193, 147] on p "Handwerksordnung (HWO)" at bounding box center [265, 144] width 263 height 5
click at [220, 166] on p "Weitere berufsrechtliche Regelungen unter" at bounding box center [265, 163] width 263 height 5
click at [168, 166] on p "Weitere berufsrechtliche Regelungen unter" at bounding box center [265, 163] width 263 height 5
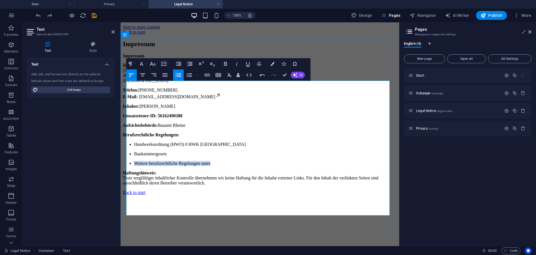
click at [168, 166] on p "Weitere berufsrechtliche Regelungen unter" at bounding box center [265, 163] width 263 height 5
click at [94, 14] on icon "save" at bounding box center [94, 15] width 6 height 6
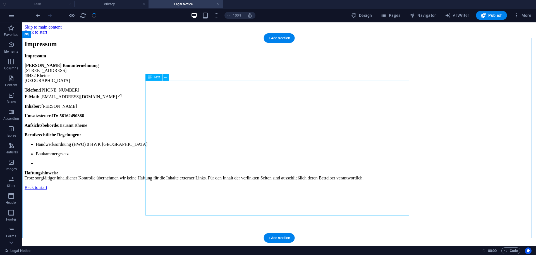
scroll to position [8, 0]
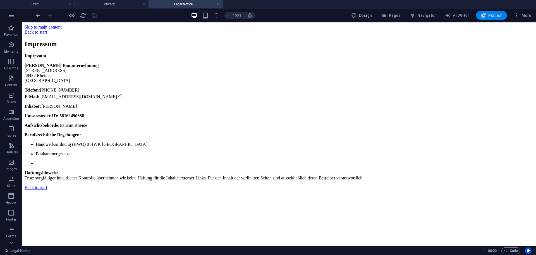
click at [489, 15] on span "Publish" at bounding box center [492, 16] width 22 height 6
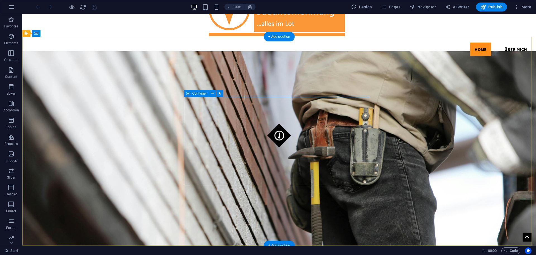
scroll to position [112, 0]
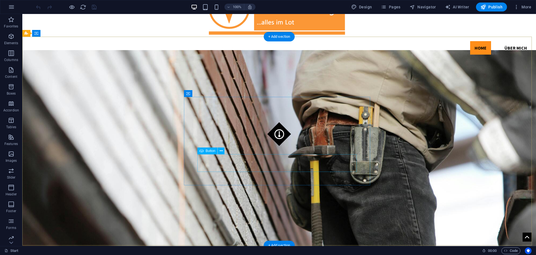
select select "%"
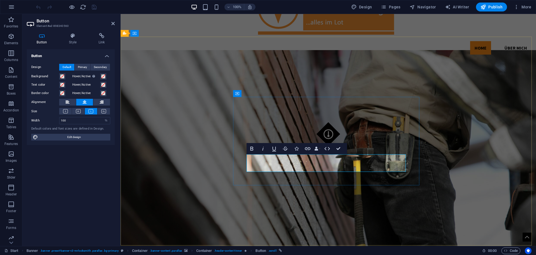
drag, startPoint x: 317, startPoint y: 163, endPoint x: 324, endPoint y: 163, distance: 7.3
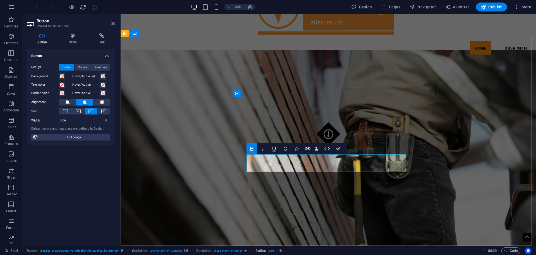
drag, startPoint x: 317, startPoint y: 164, endPoint x: 353, endPoint y: 165, distance: 35.8
copy span "[PHONE_NUMBER]"
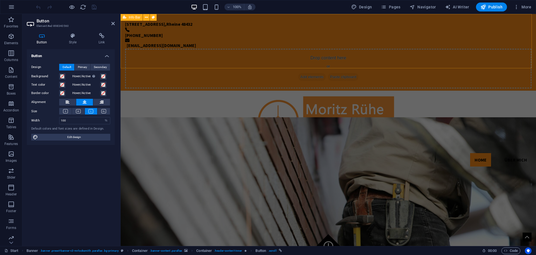
click at [258, 65] on div "Perlpilzweg 6 , Rheine 48432 +4959759192131 info@ruehebau.de Drop content here …" at bounding box center [329, 52] width 416 height 77
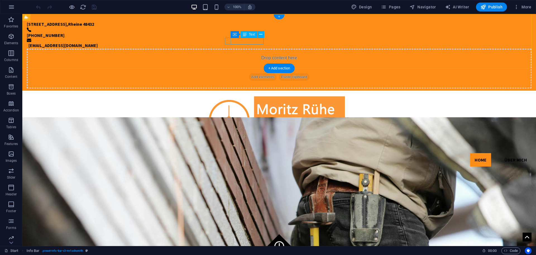
click at [241, 39] on div "[PHONE_NUMBER]" at bounding box center [275, 35] width 496 height 7
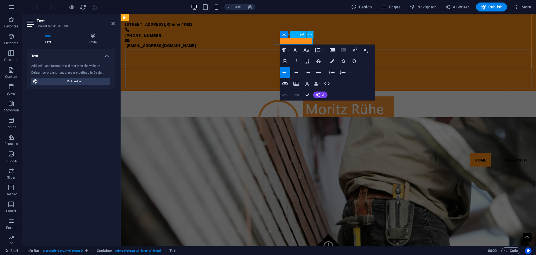
click at [163, 38] on span "[PHONE_NUMBER]" at bounding box center [144, 35] width 38 height 6
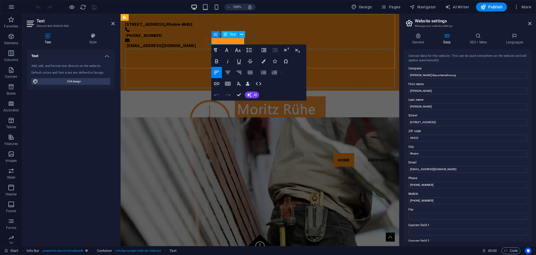
click at [163, 38] on span "[PHONE_NUMBER]" at bounding box center [144, 35] width 38 height 6
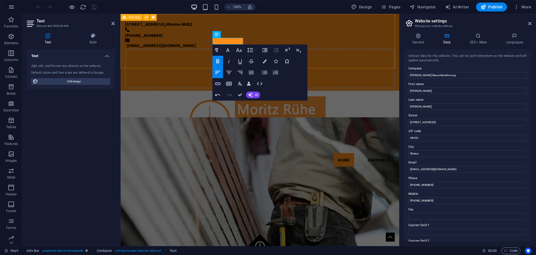
click at [198, 54] on div "Perlpilzweg 6 , Rheine 48432 +491609707229 info@ruehebau.de Drop content here o…" at bounding box center [260, 52] width 279 height 77
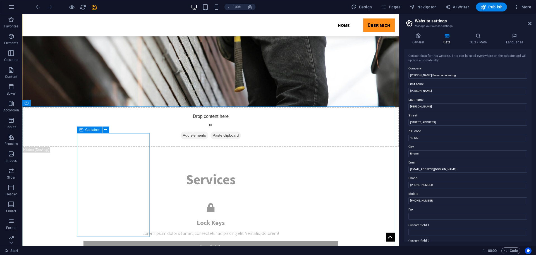
scroll to position [803, 0]
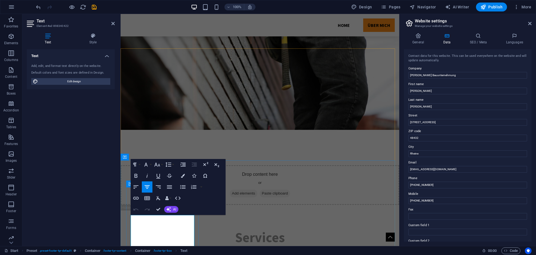
click at [97, 224] on div "Text Add, edit, and format text directly on the website. Default colors and fon…" at bounding box center [71, 145] width 88 height 192
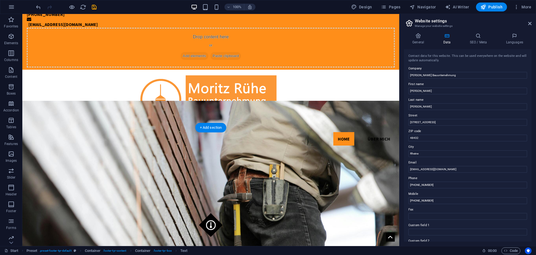
scroll to position [0, 0]
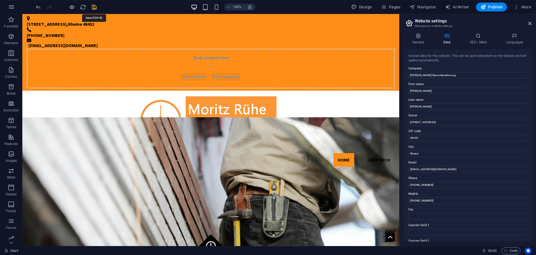
click at [95, 7] on icon "save" at bounding box center [94, 7] width 6 height 6
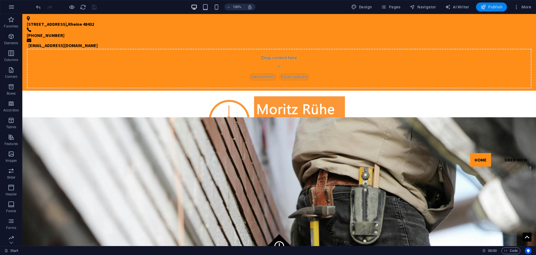
click at [496, 7] on span "Publish" at bounding box center [492, 7] width 22 height 6
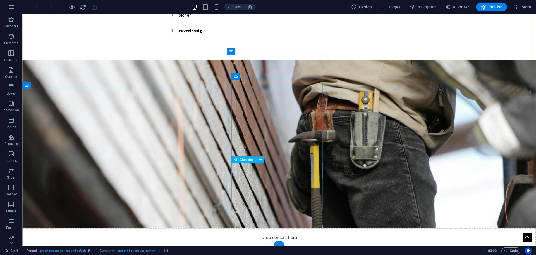
scroll to position [776, 0]
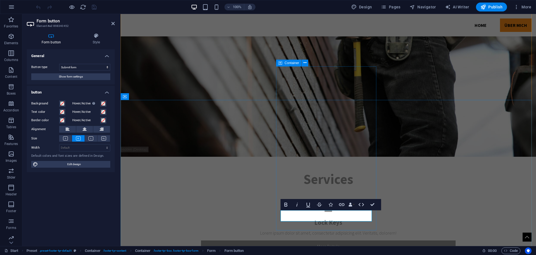
scroll to position [779, 0]
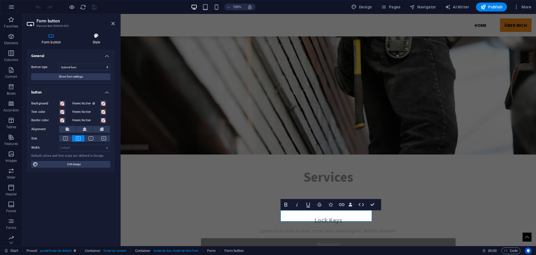
click at [92, 39] on h4 "Style" at bounding box center [96, 39] width 37 height 12
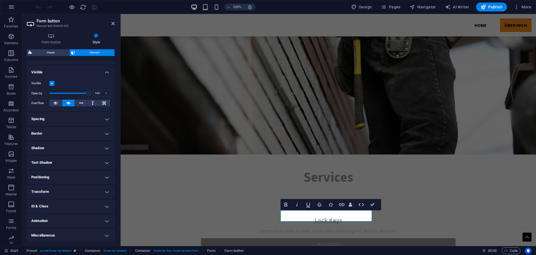
scroll to position [56, 0]
click at [62, 206] on h4 "ID & Class" at bounding box center [71, 205] width 88 height 13
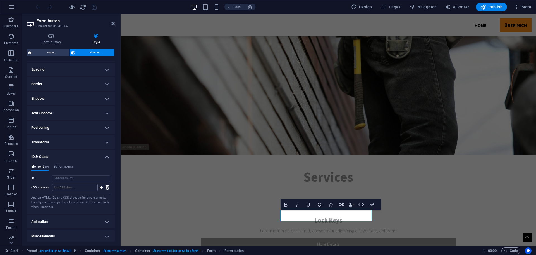
scroll to position [106, 0]
click at [61, 222] on h4 "Animation" at bounding box center [71, 219] width 88 height 13
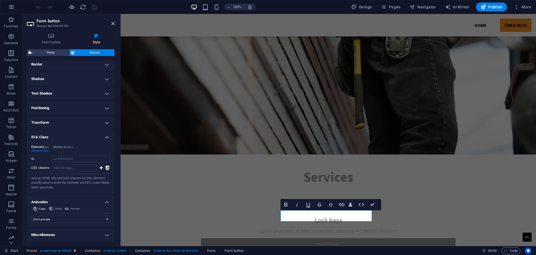
click at [69, 232] on h4 "Miscellaneous" at bounding box center [71, 234] width 88 height 13
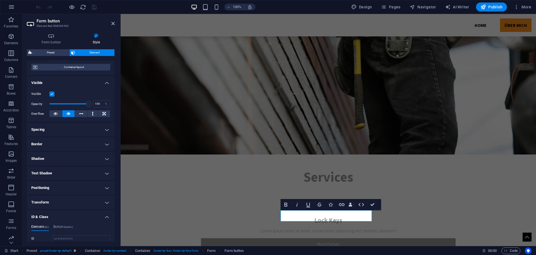
scroll to position [0, 0]
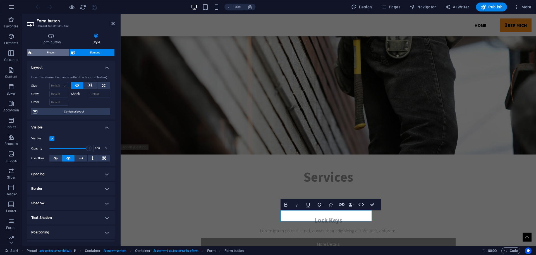
click at [51, 53] on span "Preset" at bounding box center [51, 52] width 34 height 7
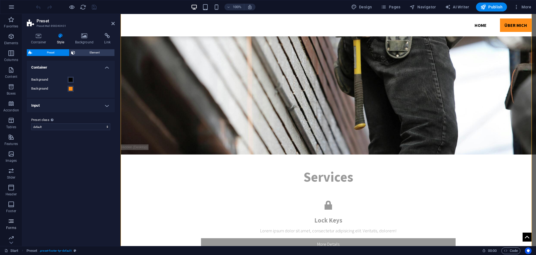
click at [10, 224] on icon "button" at bounding box center [11, 220] width 7 height 7
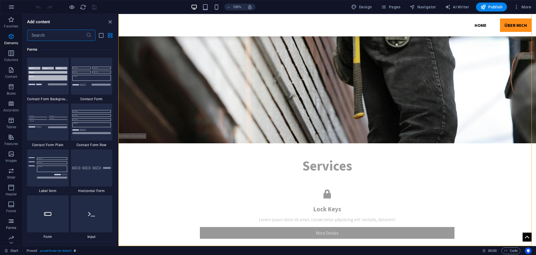
scroll to position [4079, 0]
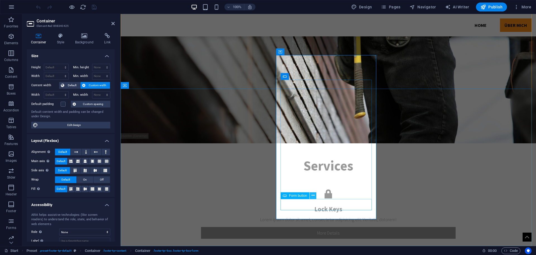
click at [313, 195] on icon at bounding box center [313, 195] width 3 height 6
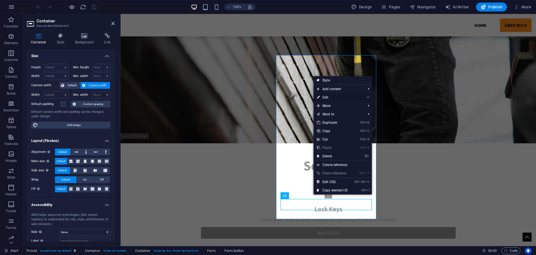
click at [334, 96] on link "⏎ Edit" at bounding box center [332, 97] width 37 height 8
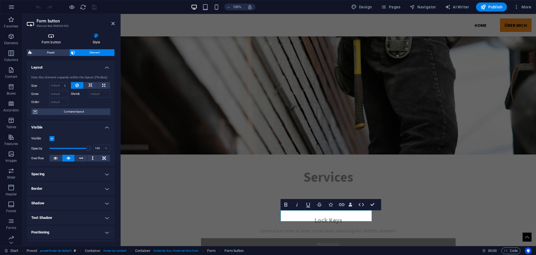
click at [51, 39] on h4 "Form button" at bounding box center [52, 39] width 51 height 12
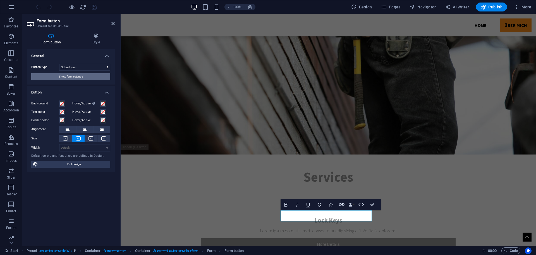
click at [86, 78] on button "Show form settings" at bounding box center [70, 76] width 79 height 7
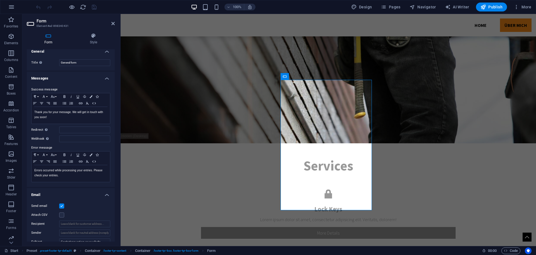
scroll to position [0, 0]
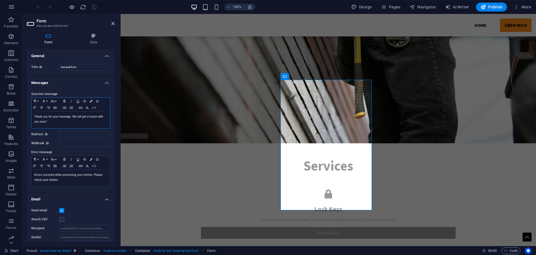
click at [53, 120] on p "Thank you for your message. We will get in touch with you soon!" at bounding box center [70, 119] width 73 height 10
drag, startPoint x: 53, startPoint y: 121, endPoint x: 34, endPoint y: 117, distance: 19.0
click at [34, 117] on div "Thank you for your message. We will get in touch with you soon!" at bounding box center [71, 119] width 79 height 17
copy p "Thank you for your message. We will get in touch with you soon!"
click at [61, 119] on p "Thank you for your message. We will get in touch with you soon!" at bounding box center [70, 119] width 73 height 10
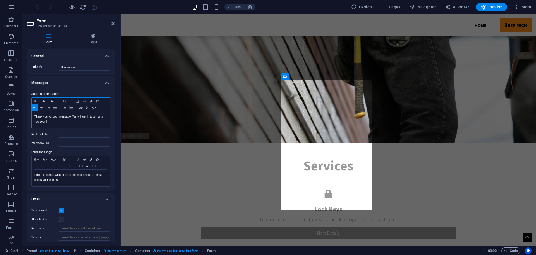
click at [58, 123] on p "Thank you for your message. We will get in touch with you soon!" at bounding box center [70, 119] width 73 height 10
click at [92, 6] on icon "save" at bounding box center [94, 7] width 6 height 6
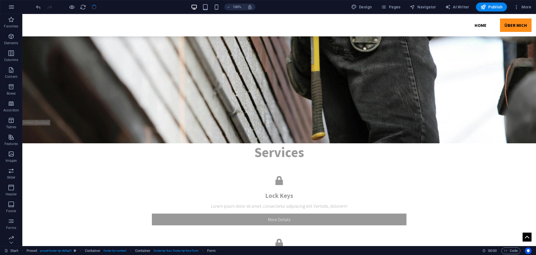
scroll to position [776, 0]
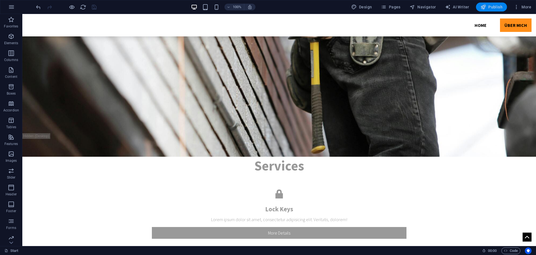
click at [489, 8] on span "Publish" at bounding box center [492, 7] width 22 height 6
